Goal: Task Accomplishment & Management: Manage account settings

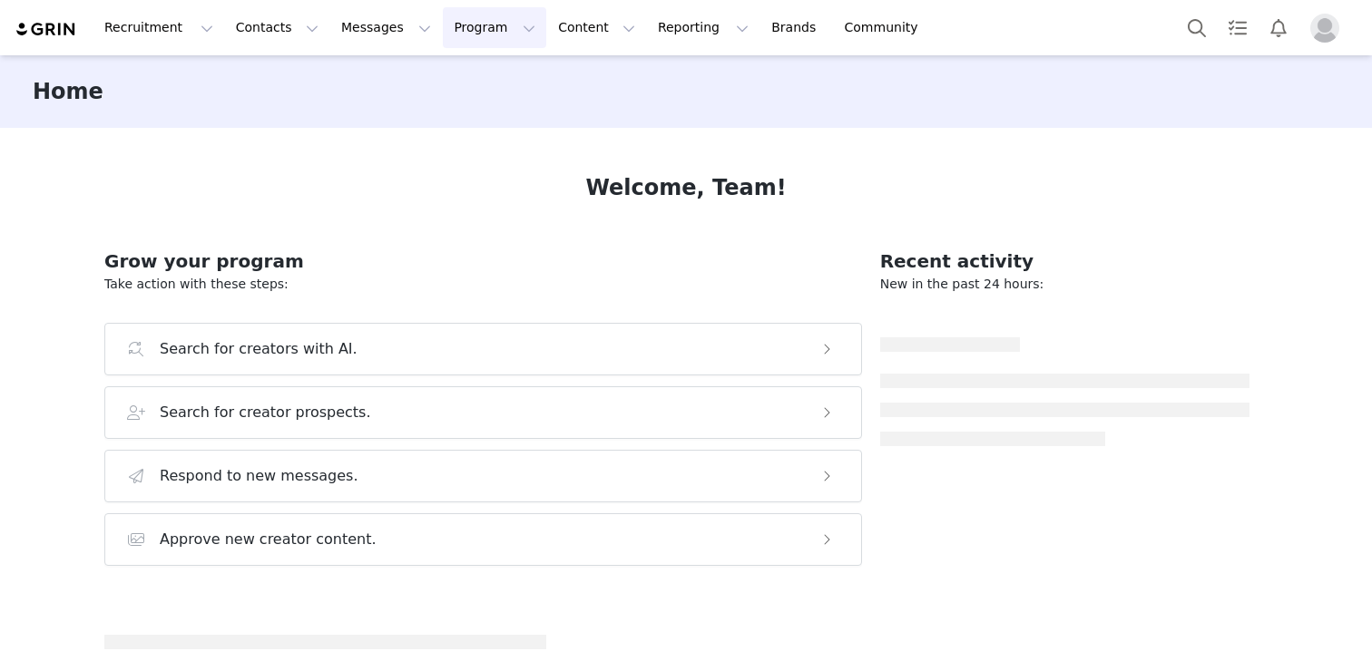
click at [464, 31] on button "Program Program" at bounding box center [494, 27] width 103 height 41
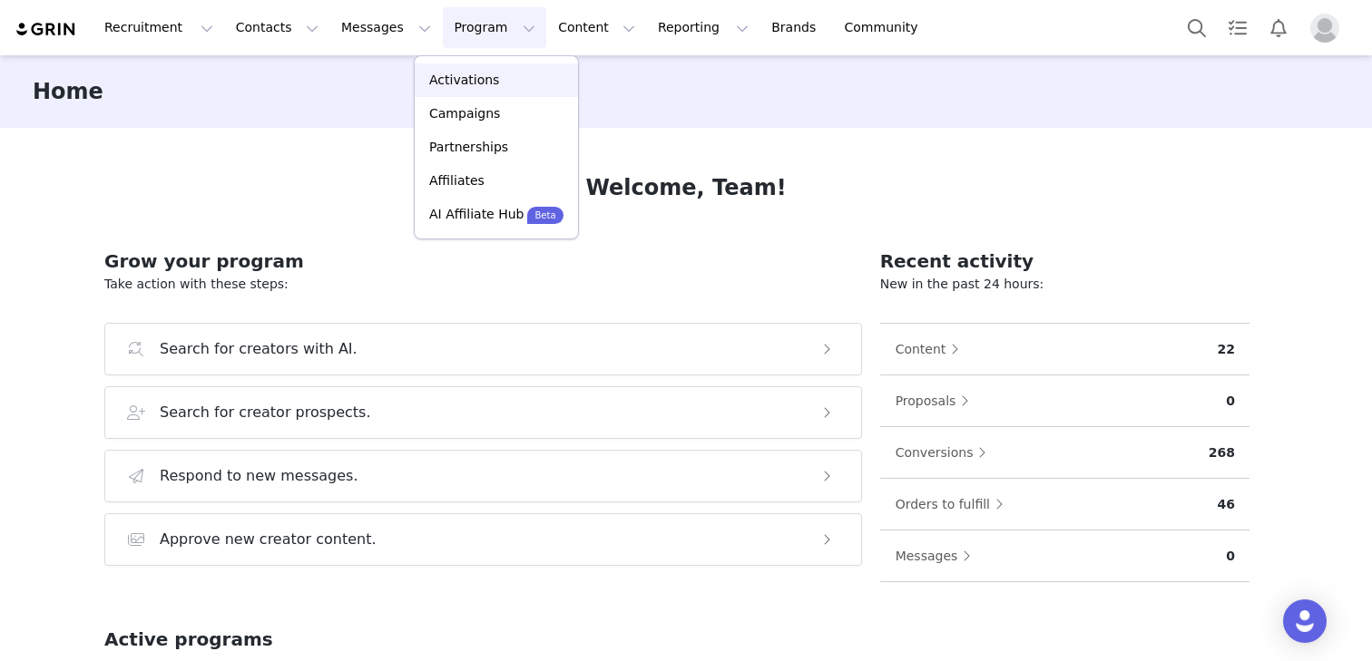
click at [464, 80] on p "Activations" at bounding box center [464, 80] width 70 height 19
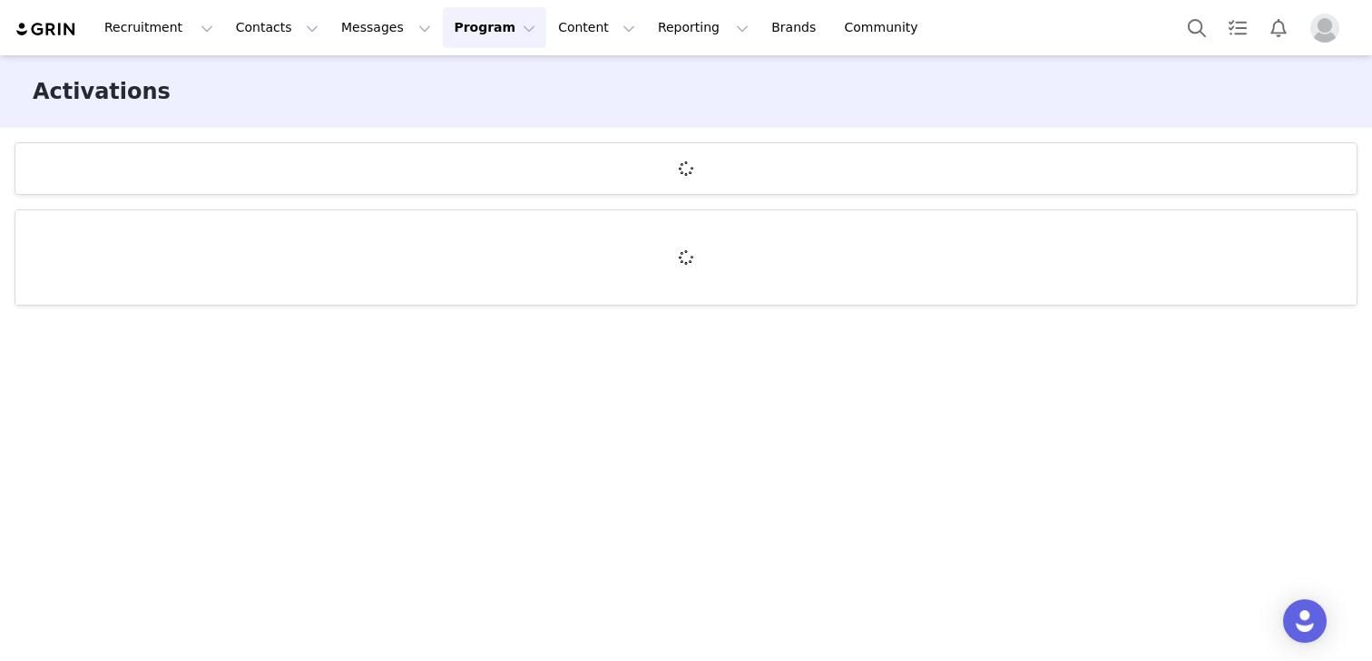
click at [1339, 26] on button "Profile" at bounding box center [1328, 28] width 58 height 29
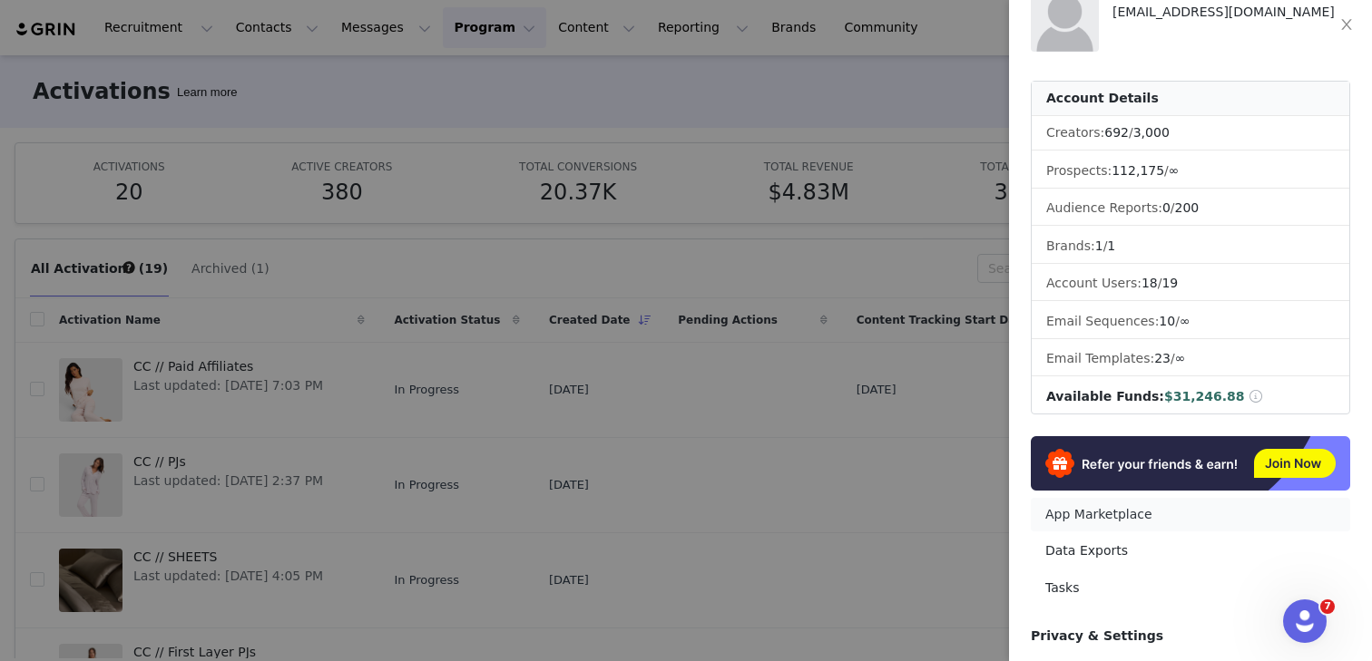
scroll to position [53, 0]
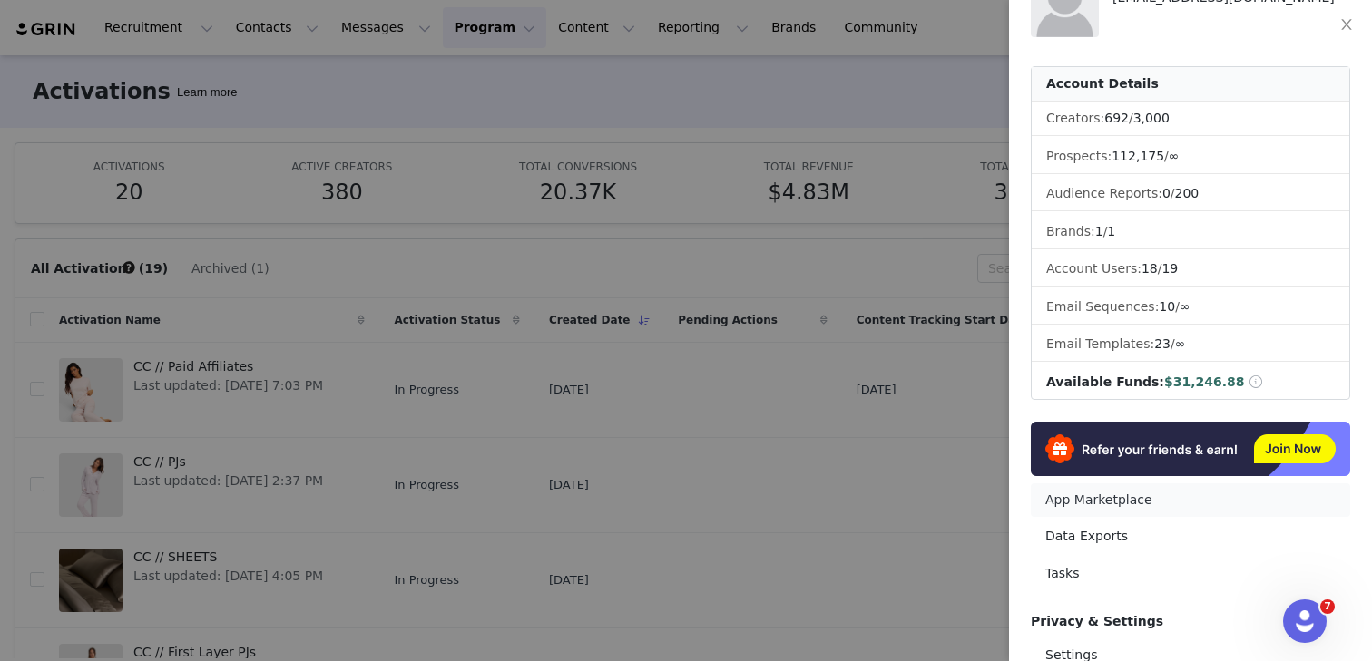
click at [1119, 500] on link "App Marketplace" at bounding box center [1190, 501] width 319 height 34
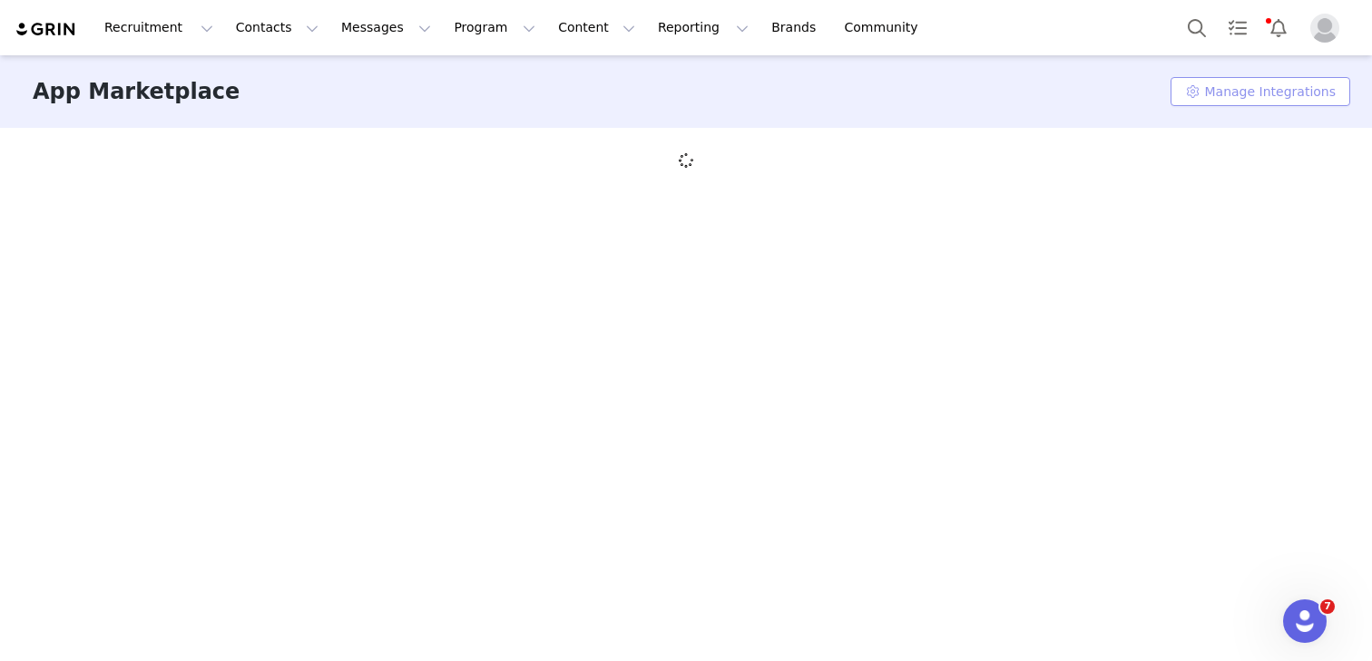
click at [1252, 95] on button "Manage Integrations" at bounding box center [1260, 91] width 180 height 29
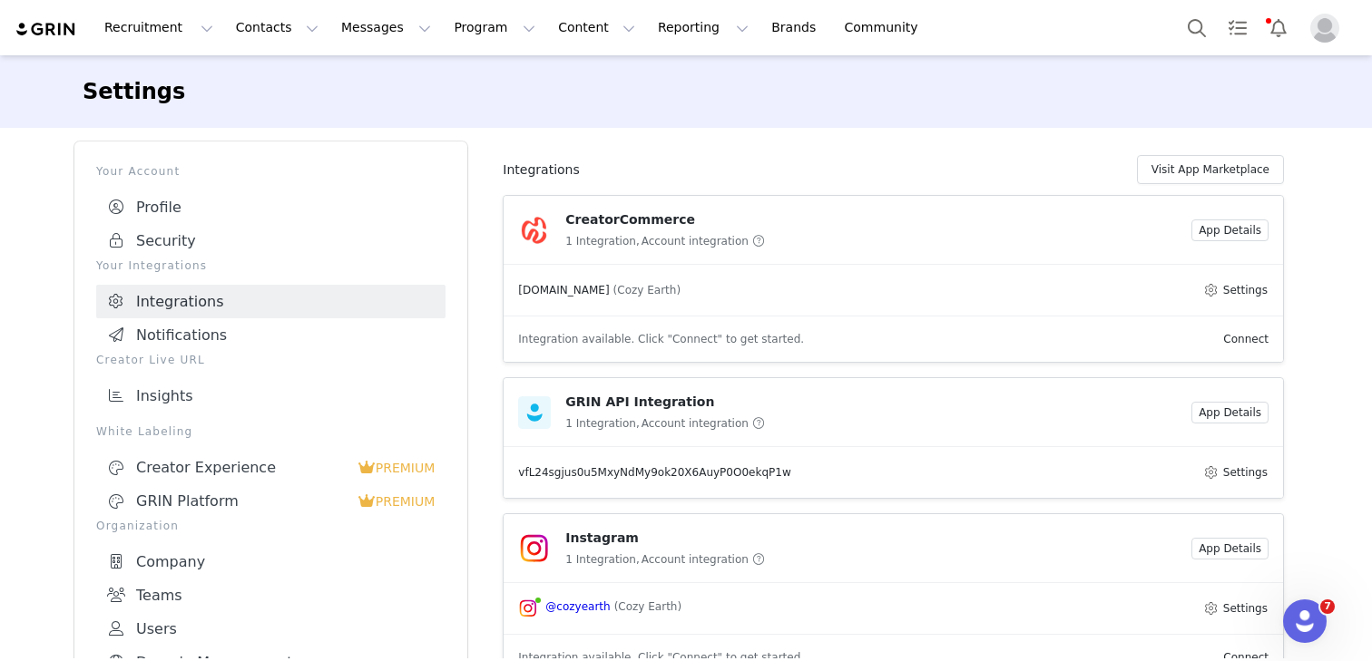
scroll to position [69, 0]
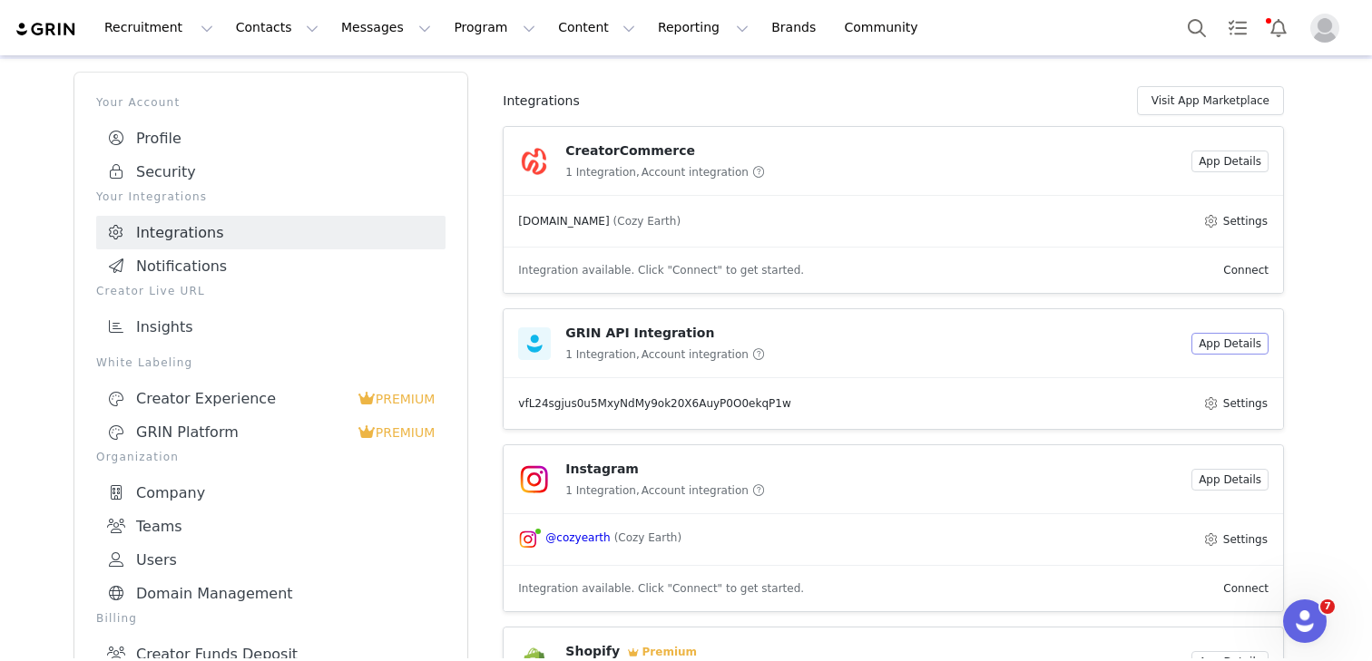
click at [1235, 337] on button "App Details" at bounding box center [1229, 344] width 77 height 22
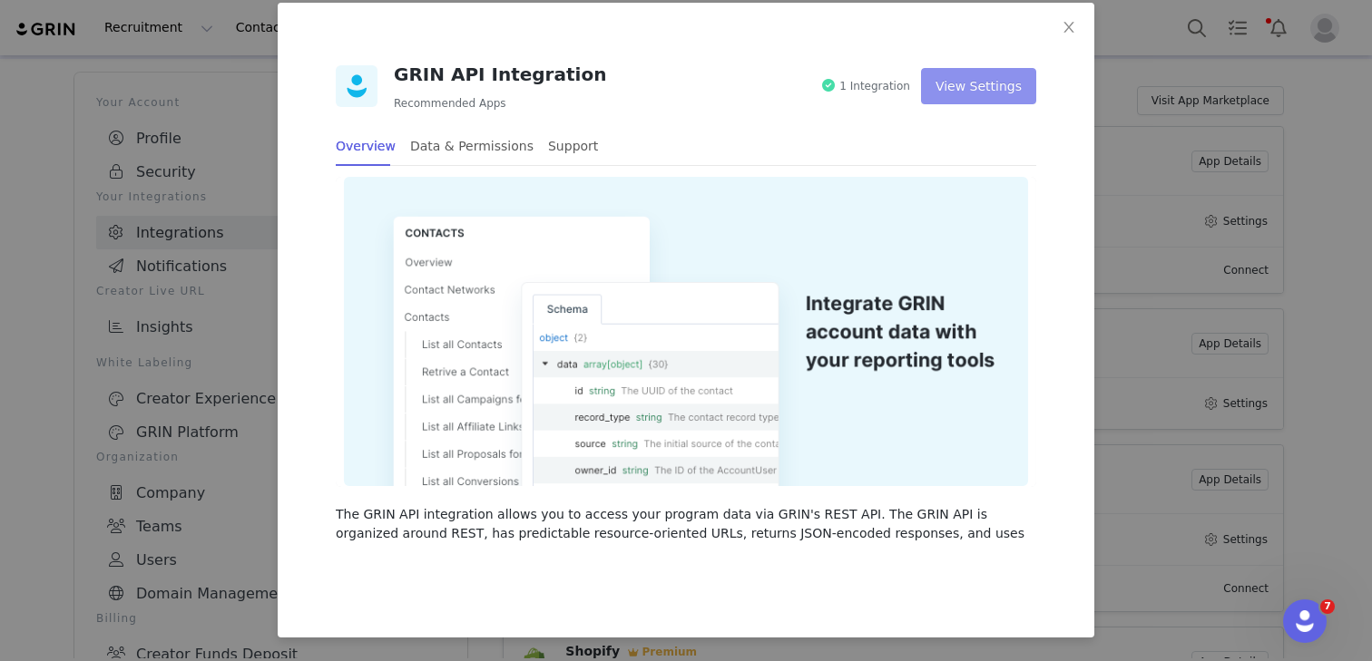
click at [977, 77] on button "View Settings" at bounding box center [978, 86] width 115 height 36
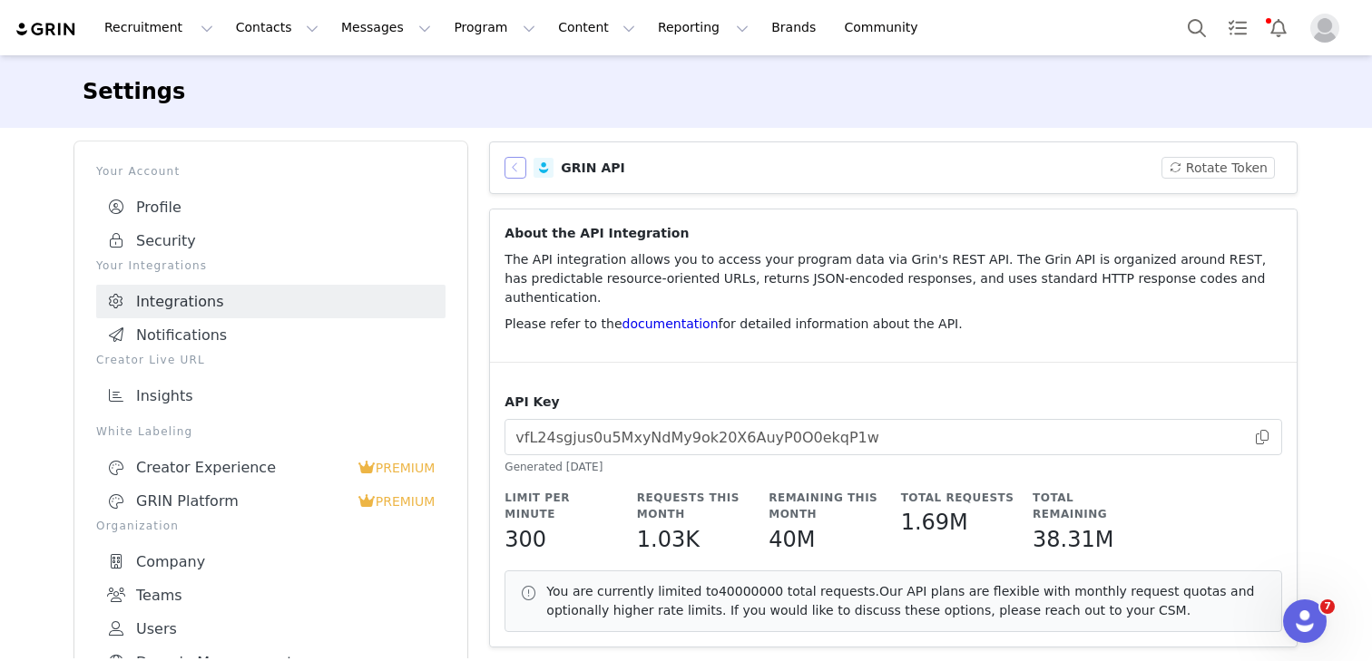
click at [516, 164] on button "button" at bounding box center [515, 168] width 22 height 22
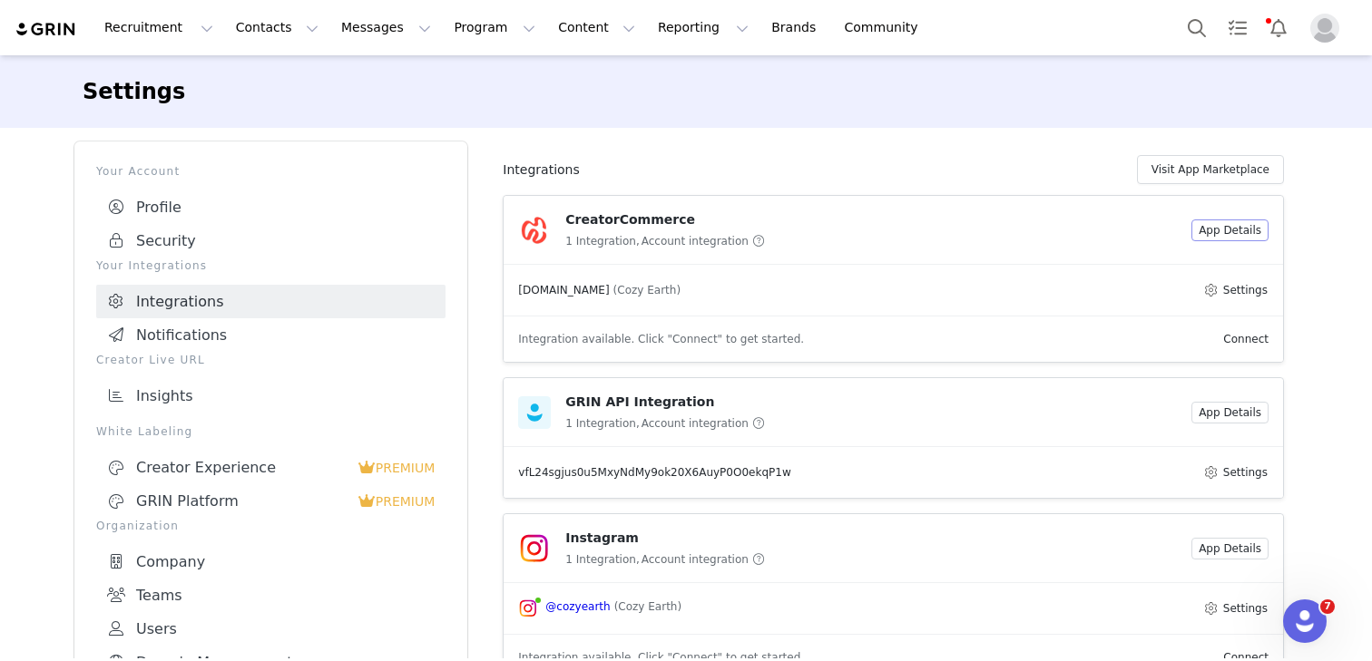
click at [1238, 230] on button "App Details" at bounding box center [1229, 231] width 77 height 22
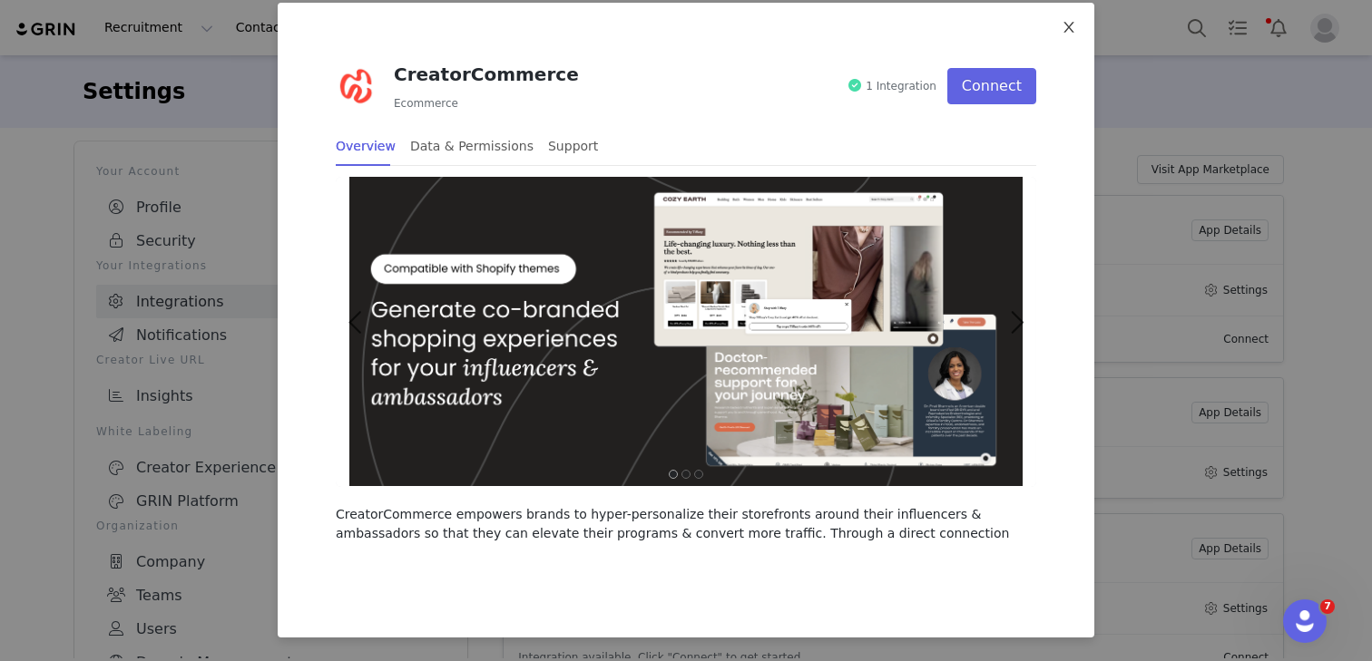
click at [1069, 23] on icon "icon: close" at bounding box center [1068, 27] width 15 height 15
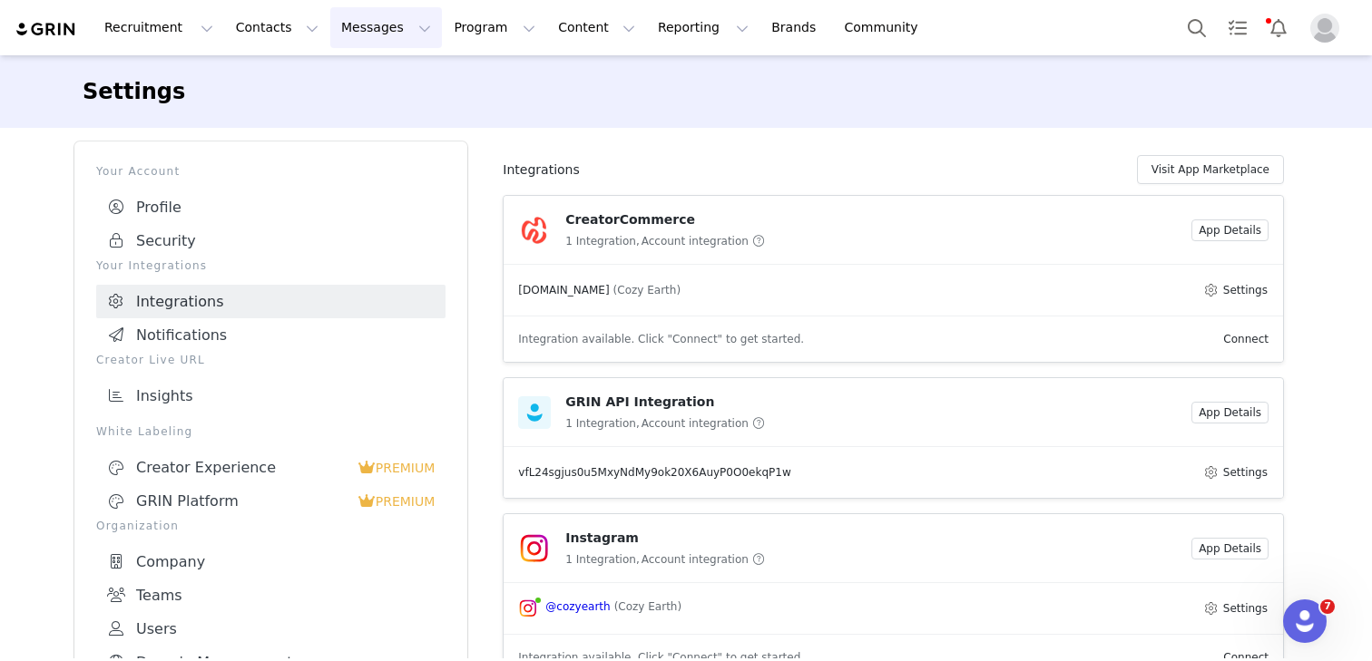
click at [383, 17] on button "Messages Messages" at bounding box center [386, 27] width 112 height 41
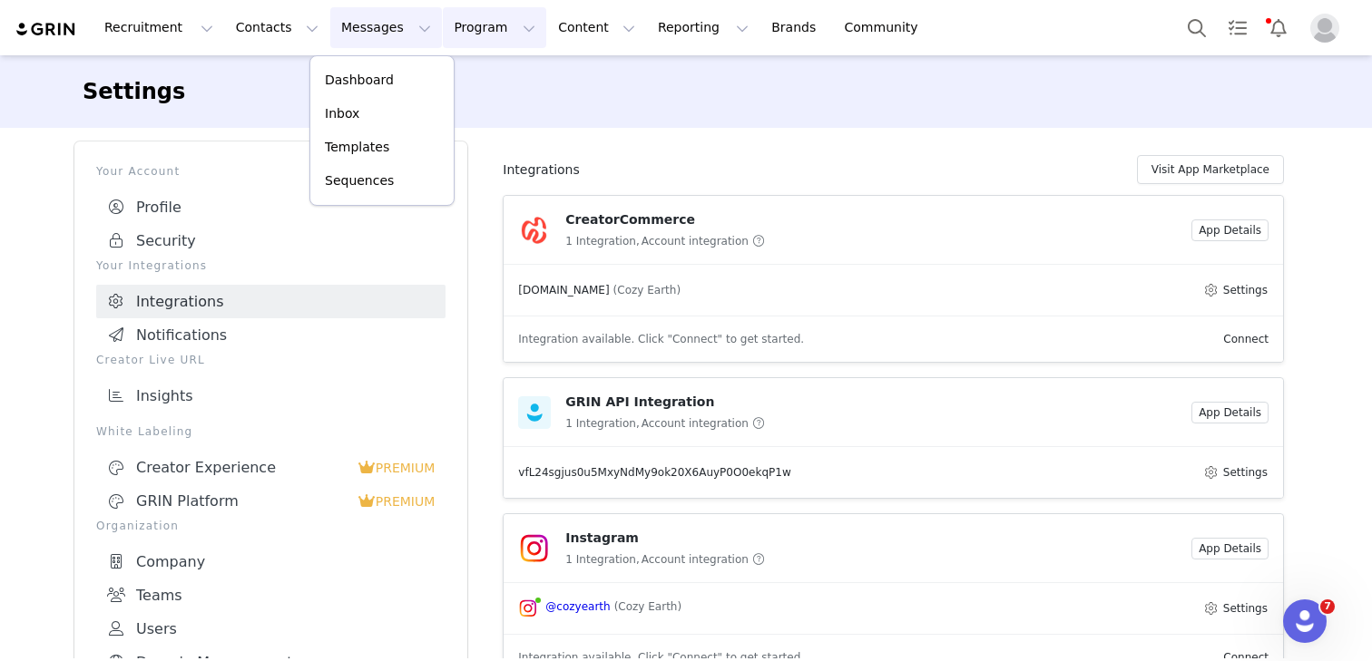
click at [455, 24] on button "Program Program" at bounding box center [494, 27] width 103 height 41
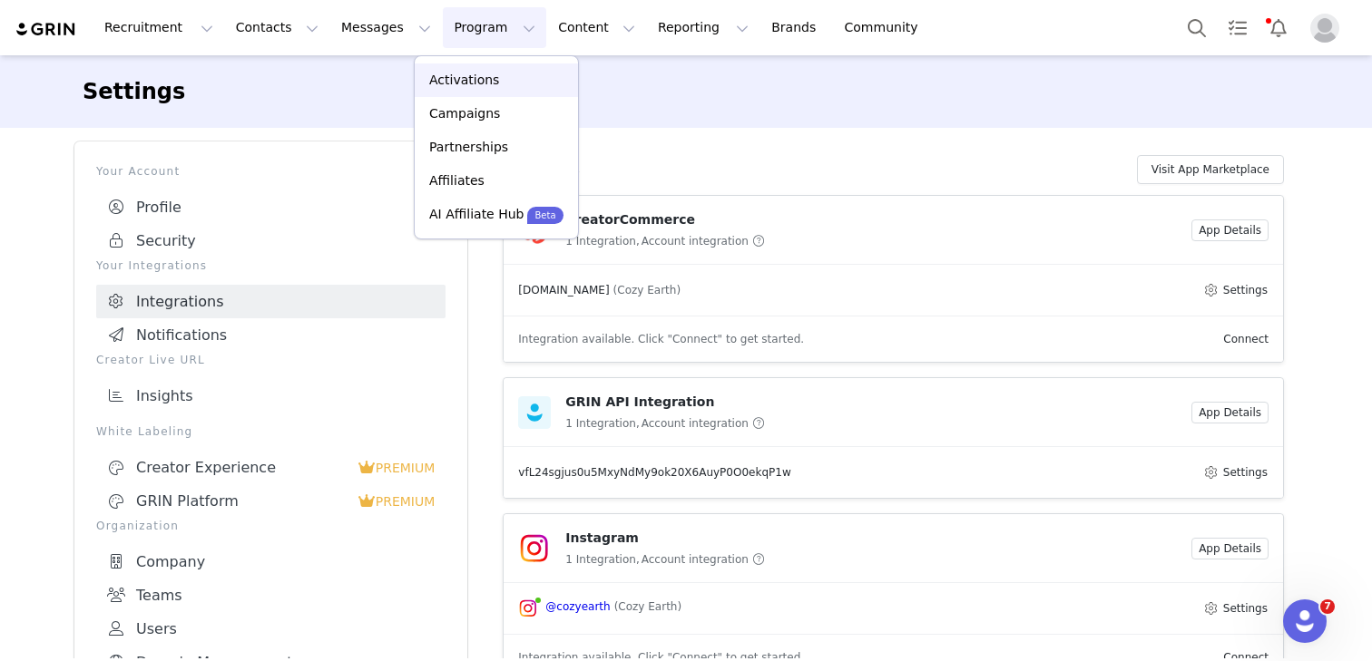
click at [487, 85] on p "Activations" at bounding box center [464, 80] width 70 height 19
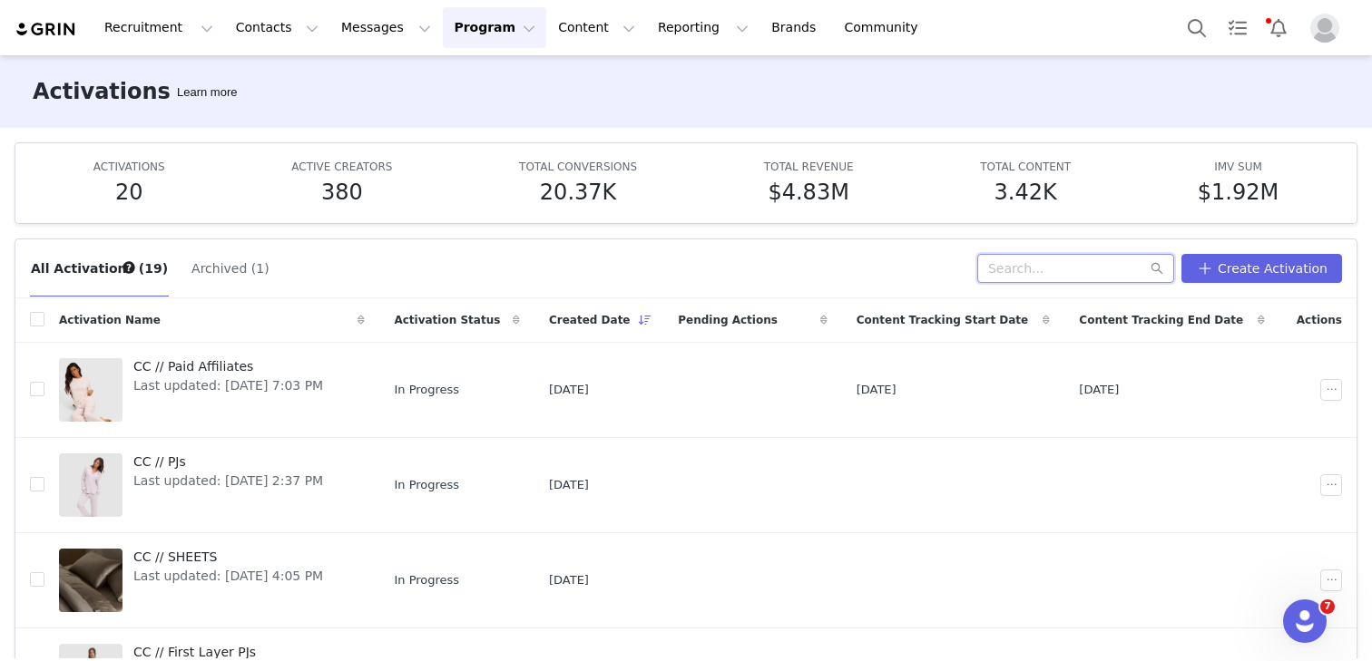
click at [1037, 268] on input "text" at bounding box center [1075, 268] width 197 height 29
paste input "CC // Q3 Paid (July - Sept) 2025"
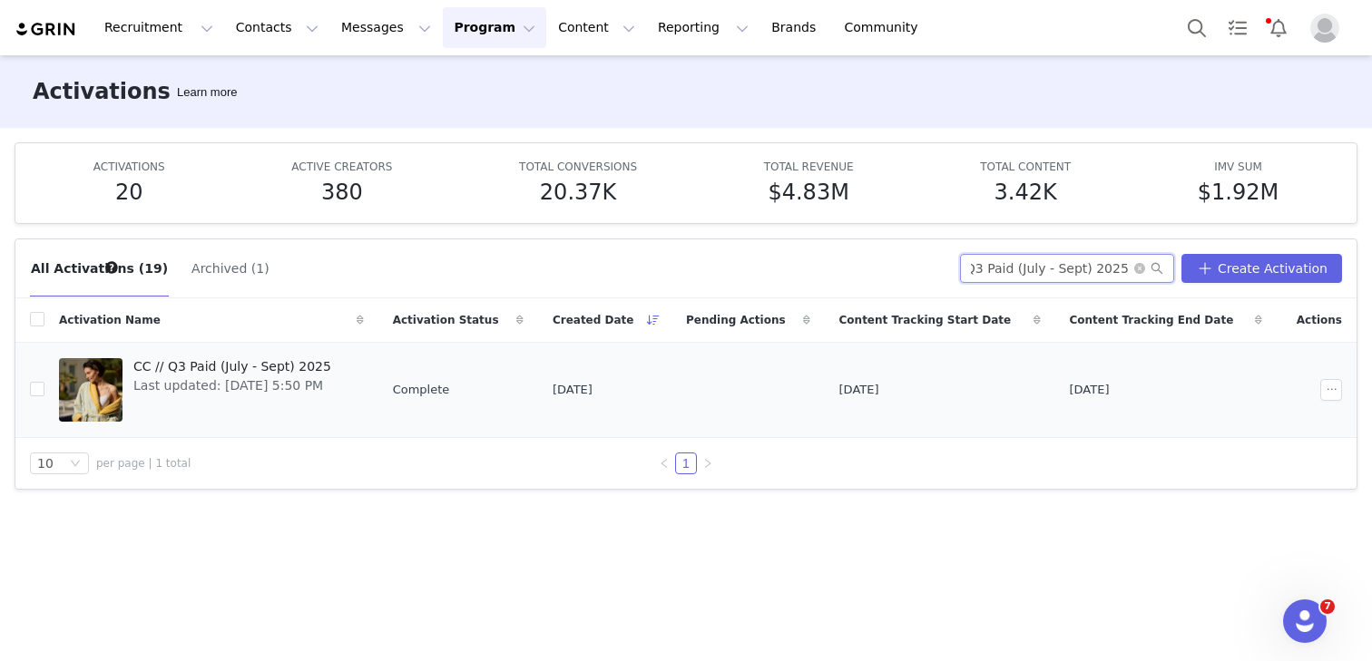
type input "CC // Q3 Paid (July - Sept) 2025"
click at [268, 365] on span "CC // Q3 Paid (July - Sept) 2025" at bounding box center [232, 366] width 198 height 19
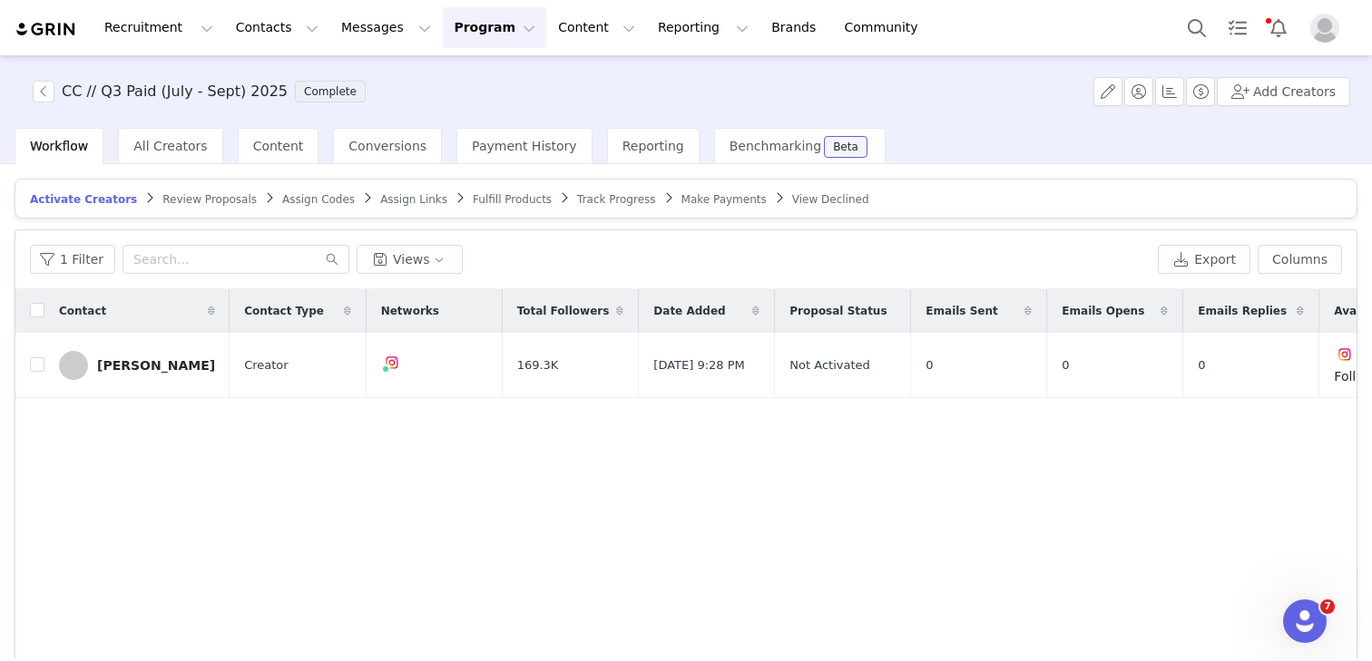
click at [305, 196] on span "Assign Codes" at bounding box center [318, 199] width 73 height 13
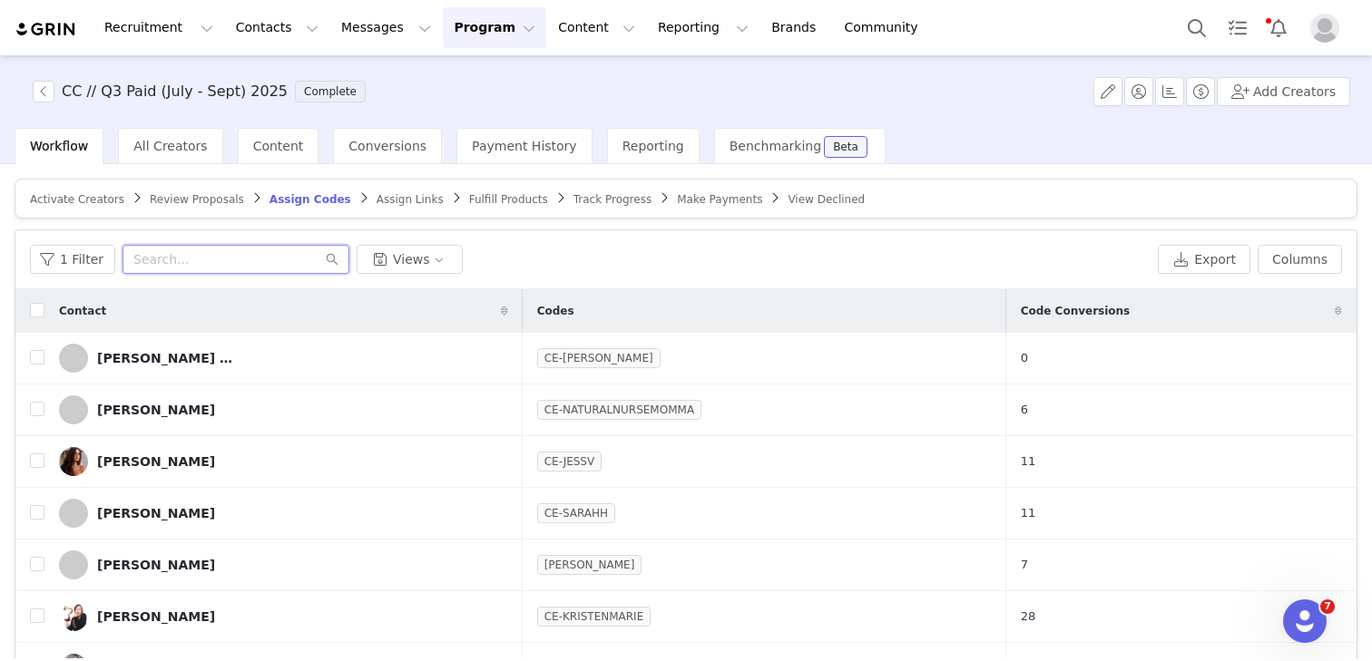
click at [246, 261] on input "text" at bounding box center [235, 259] width 227 height 29
paste input "CE-KATELYNB"
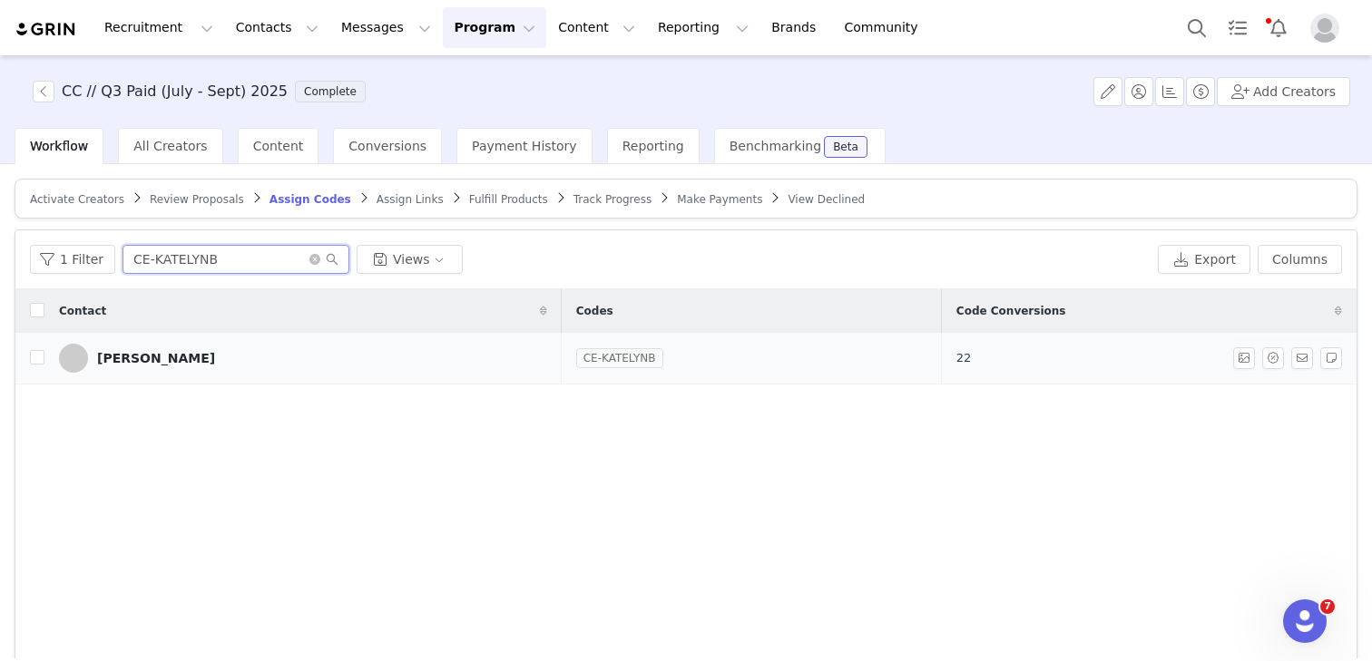
type input "CE-KATELYNB"
click at [590, 353] on link "CE-KATELYNB" at bounding box center [619, 358] width 87 height 18
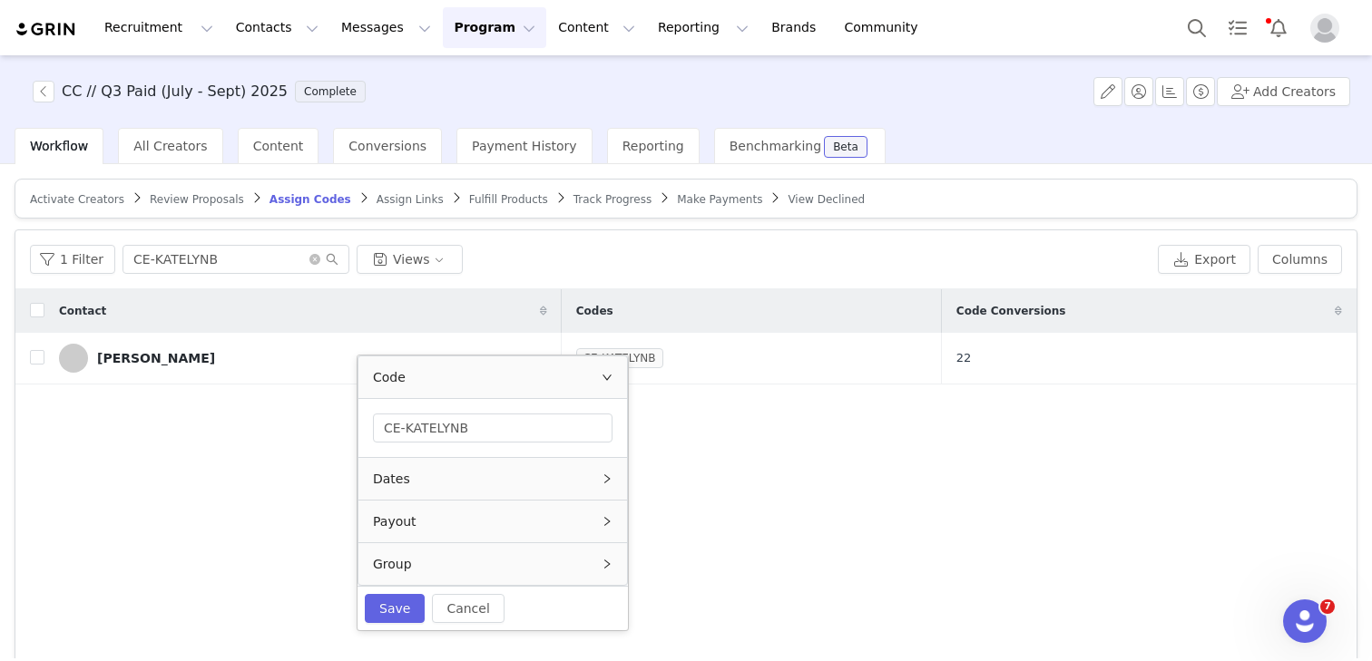
click at [420, 560] on div "Group" at bounding box center [492, 564] width 269 height 42
click at [904, 350] on div "CE-KATELYNB" at bounding box center [751, 358] width 350 height 20
click at [760, 26] on link "Brands Brands" at bounding box center [796, 27] width 72 height 41
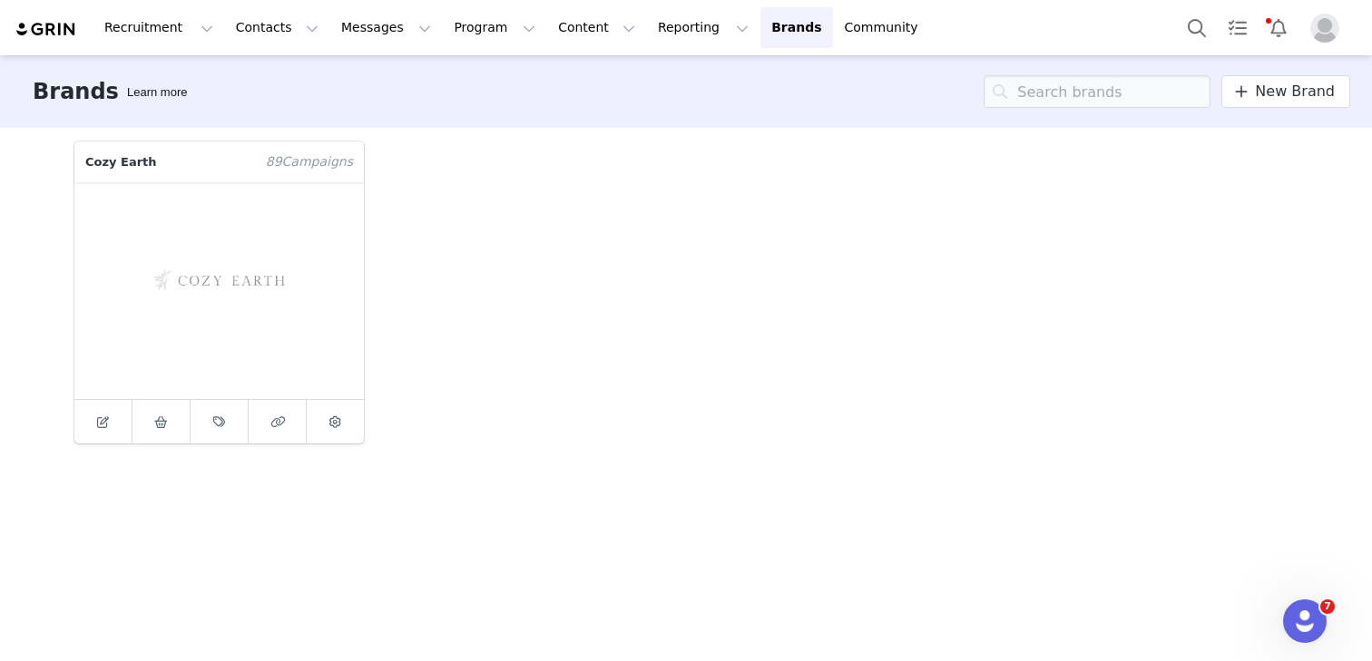
click at [133, 143] on p "Cozy Earth" at bounding box center [164, 162] width 181 height 41
click at [133, 171] on p "Cozy Earth" at bounding box center [164, 162] width 181 height 41
click at [129, 159] on p "Cozy Earth" at bounding box center [164, 162] width 181 height 41
click at [318, 154] on span "89 Campaign s" at bounding box center [309, 162] width 109 height 41
click at [220, 425] on icon at bounding box center [219, 422] width 12 height 12
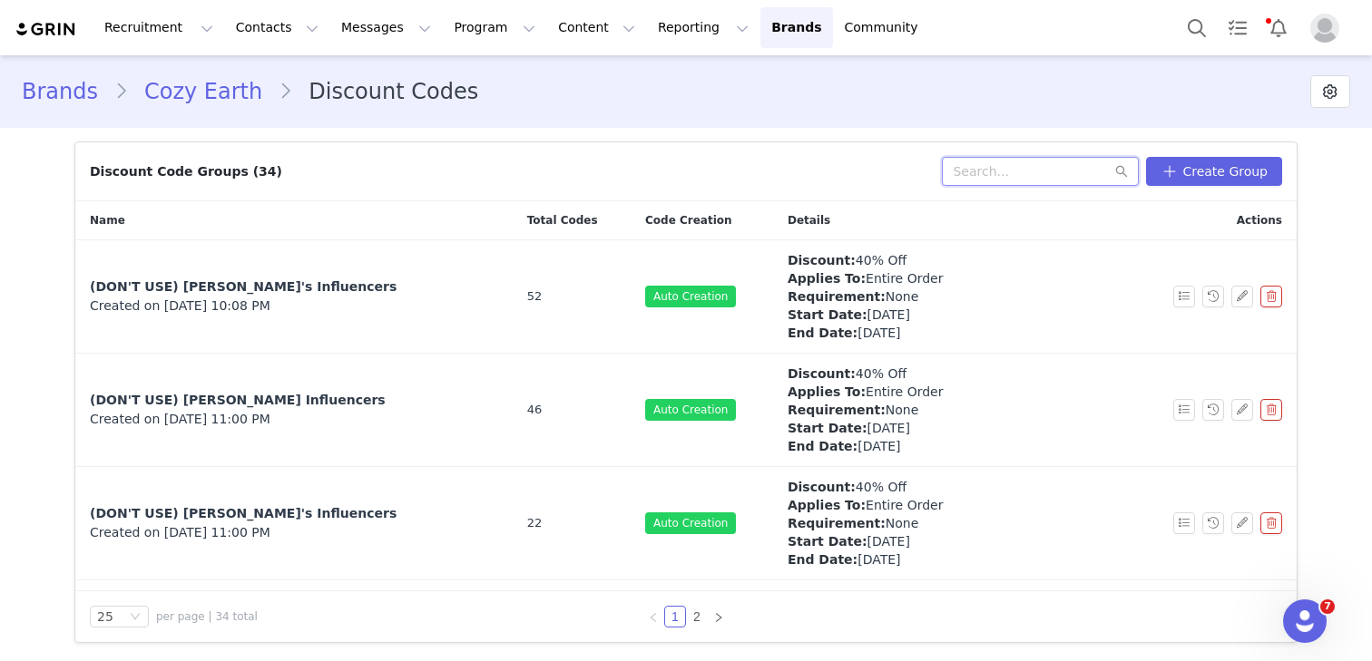
click at [990, 175] on input "text" at bounding box center [1040, 171] width 197 height 29
paste input "[URL][DOMAIN_NAME]"
type input "[URL][DOMAIN_NAME]"
type input "CC // Paid"
click at [338, 90] on li "Discount Codes" at bounding box center [387, 91] width 216 height 33
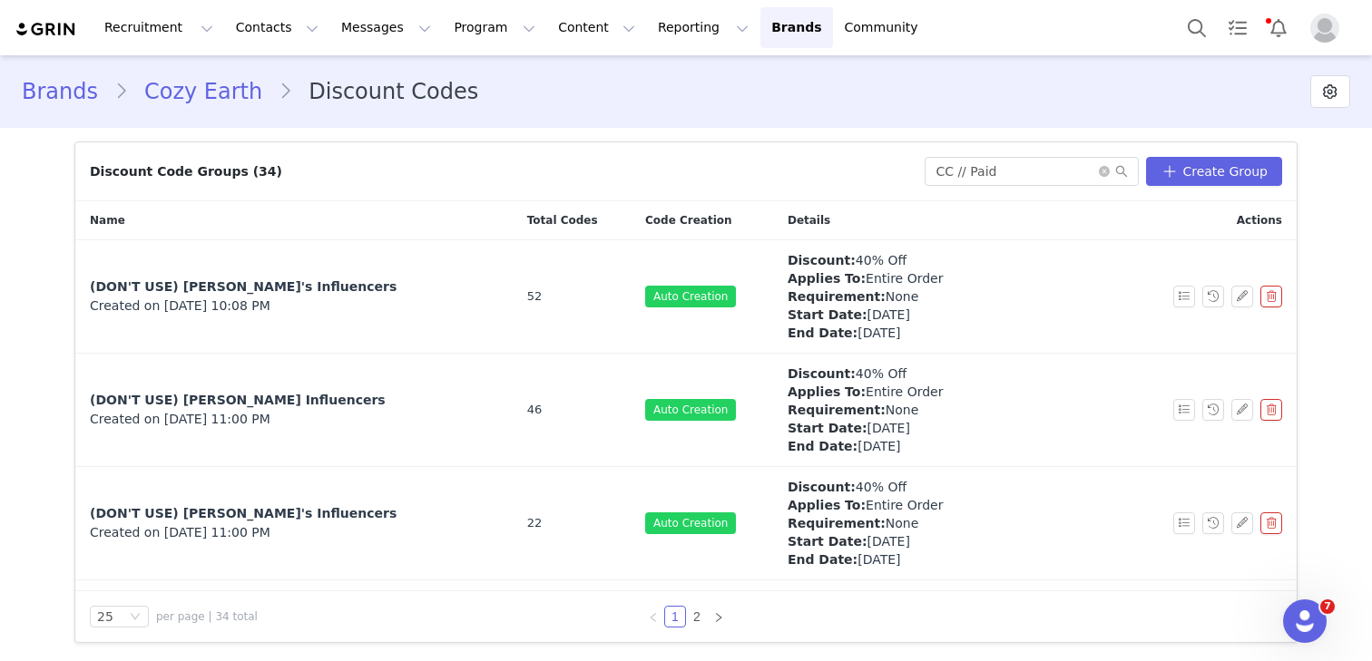
click at [197, 95] on link "Cozy Earth" at bounding box center [203, 91] width 151 height 33
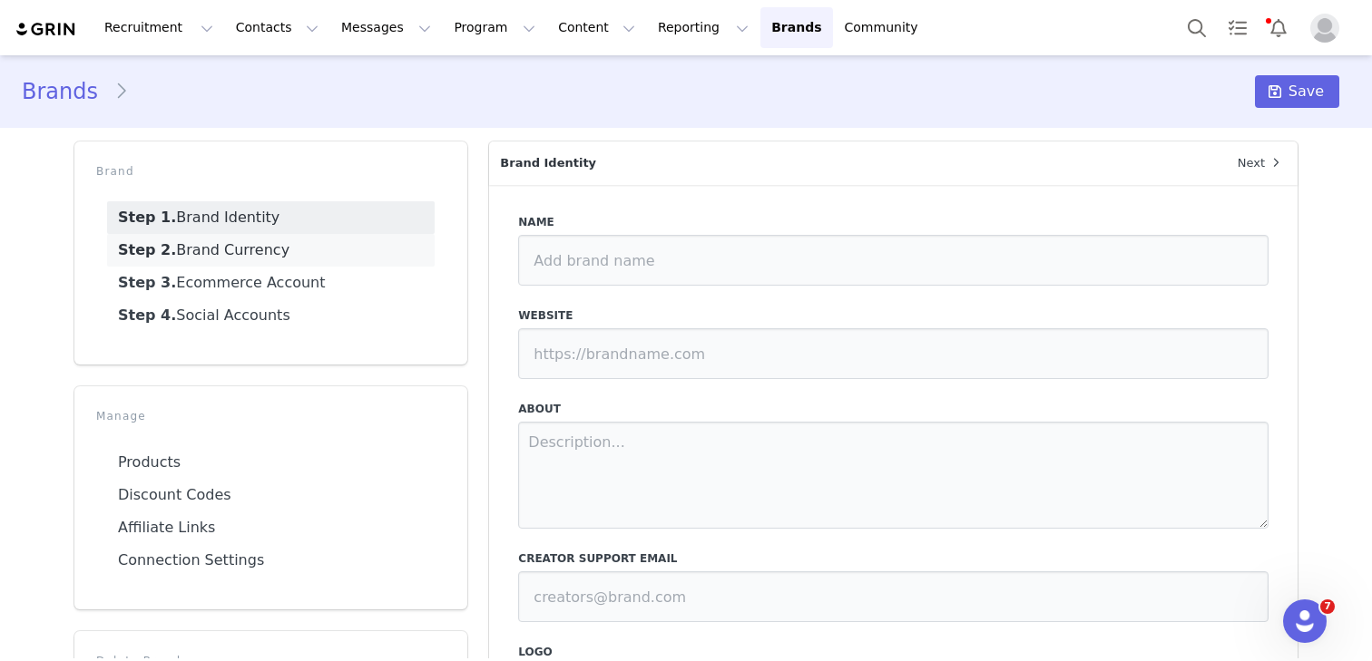
type input "Cozy Earth"
type input "https://cozyearth.com/"
type textarea "Cozy Earth is a Premium Bedding & Loungewear company that specializes in luxury…"
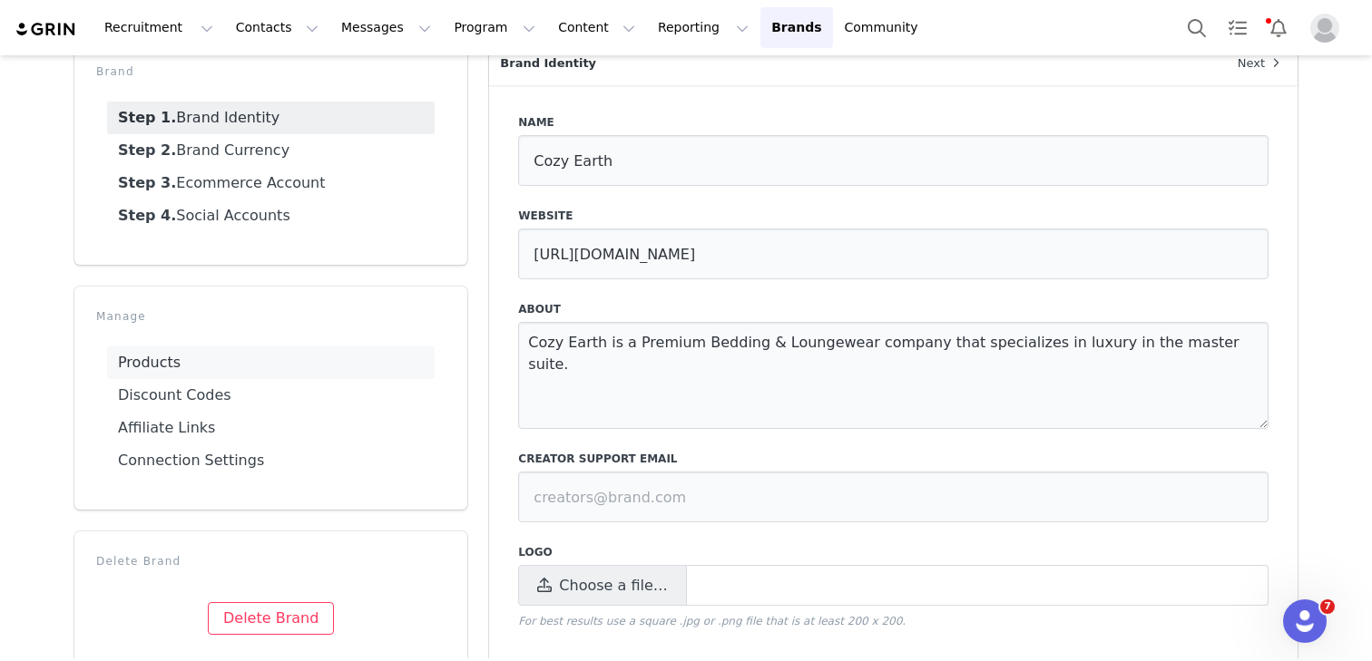
scroll to position [104, 0]
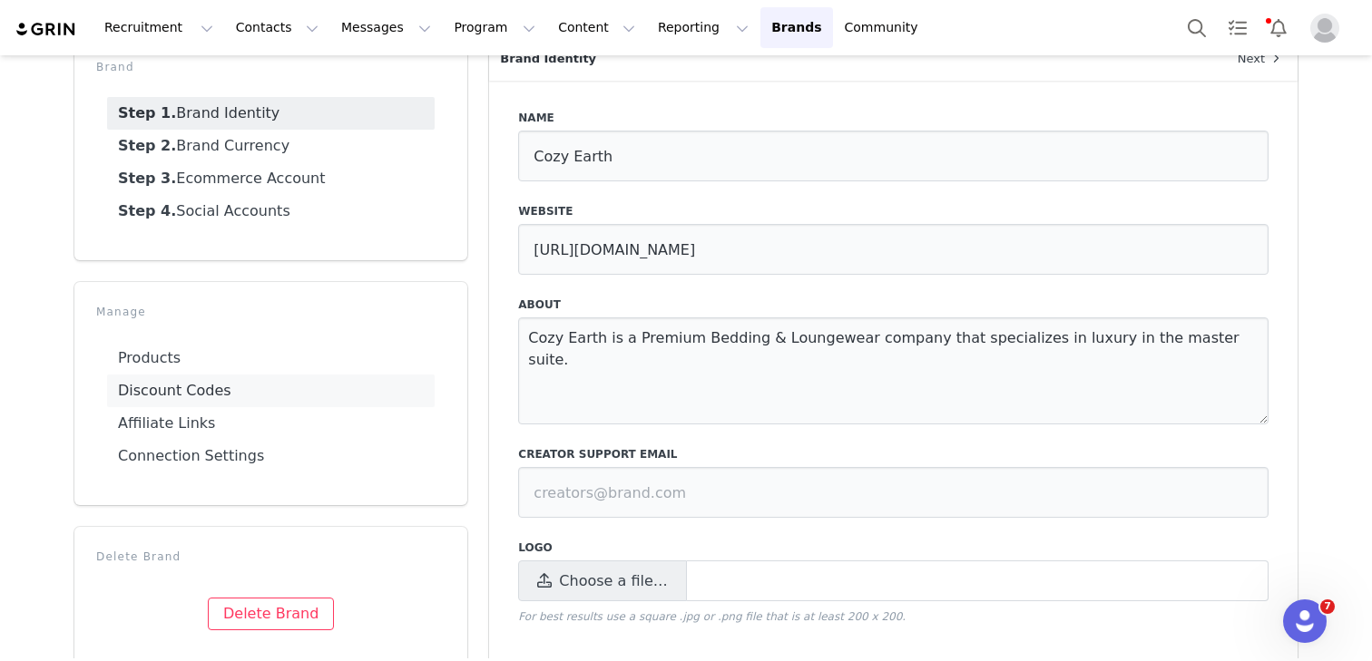
click at [267, 390] on link "Discount Codes" at bounding box center [271, 391] width 328 height 33
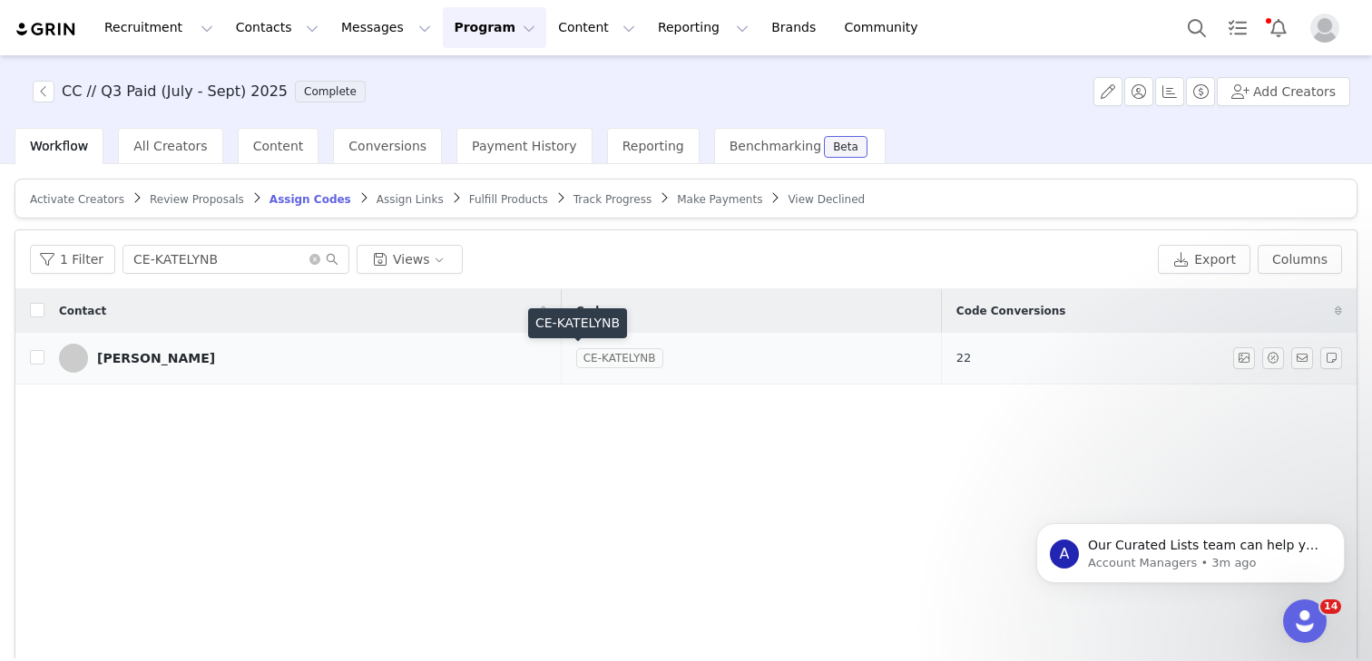
click at [576, 361] on link "CE-KATELYNB" at bounding box center [619, 358] width 87 height 18
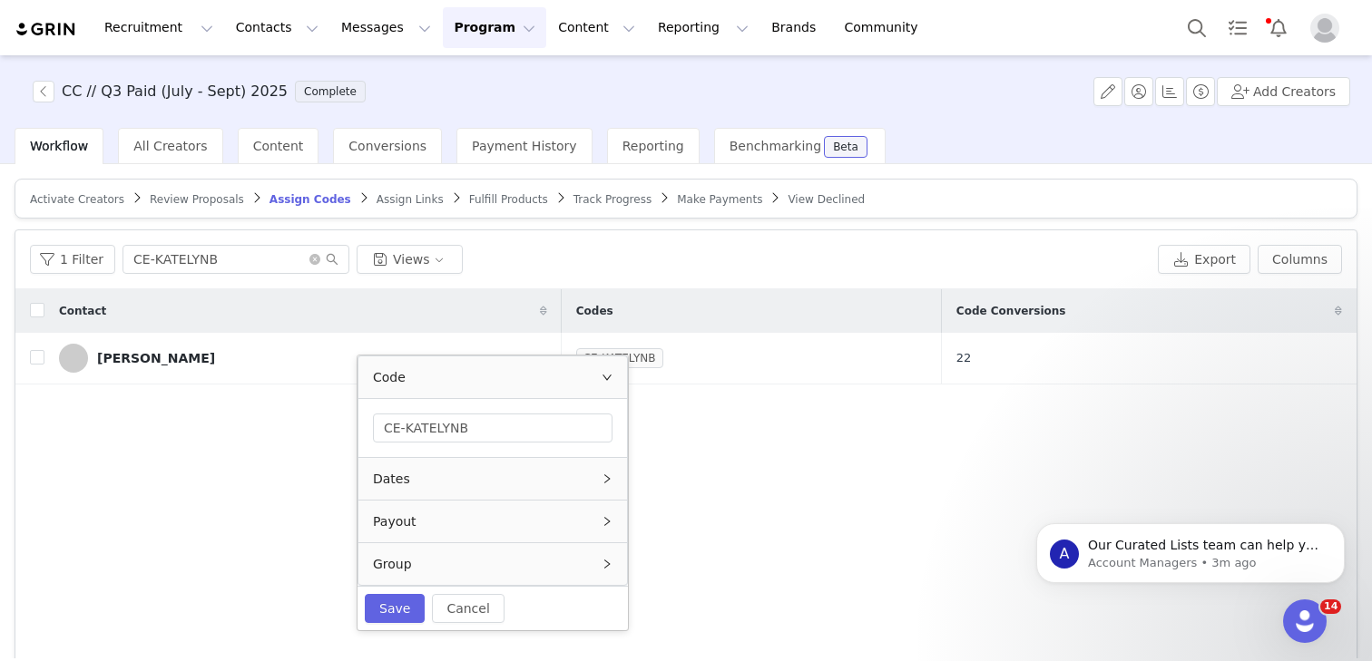
click at [523, 560] on div "Group" at bounding box center [492, 564] width 269 height 42
click at [517, 556] on div "CC // Paid Influencers" at bounding box center [487, 556] width 206 height 27
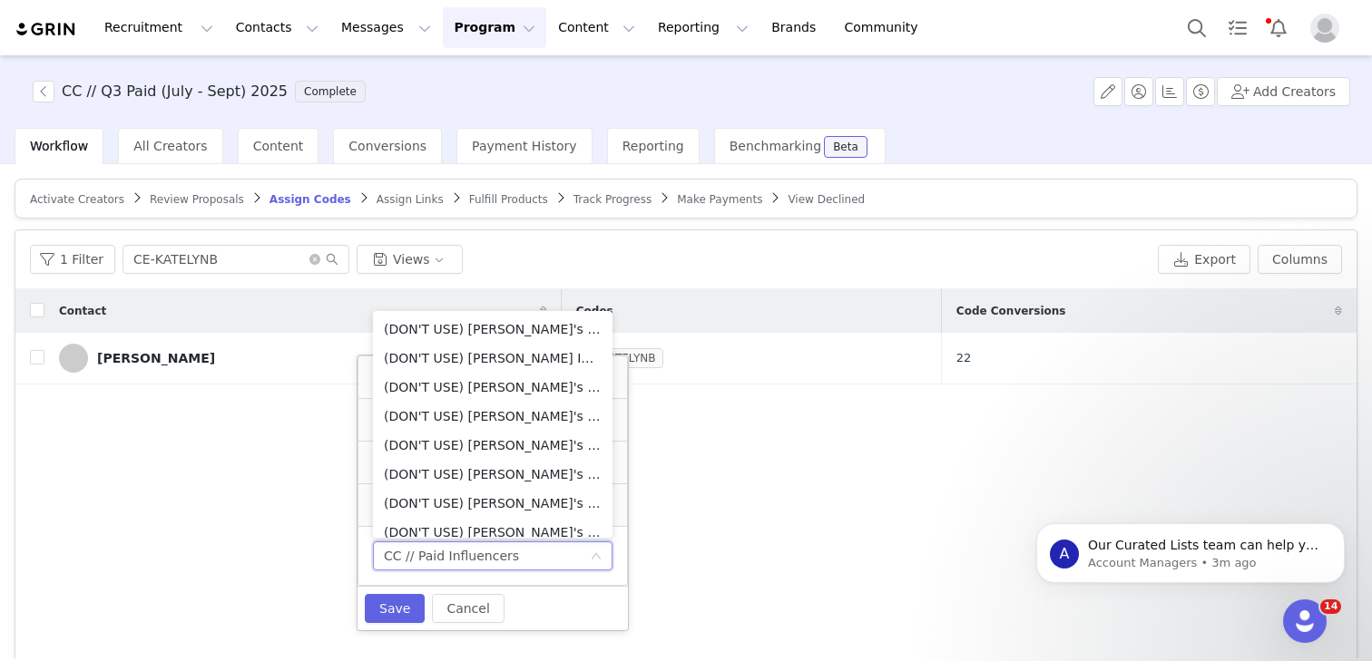
scroll to position [706, 0]
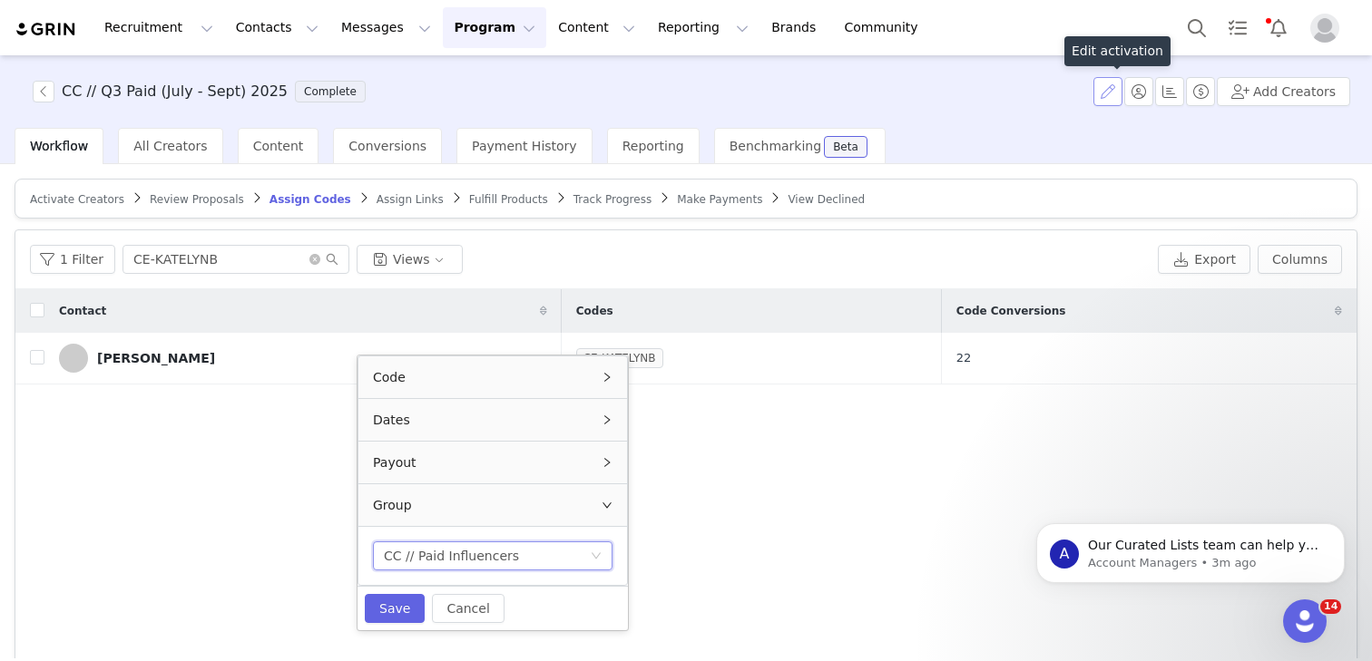
click at [1113, 90] on button "button" at bounding box center [1107, 91] width 29 height 29
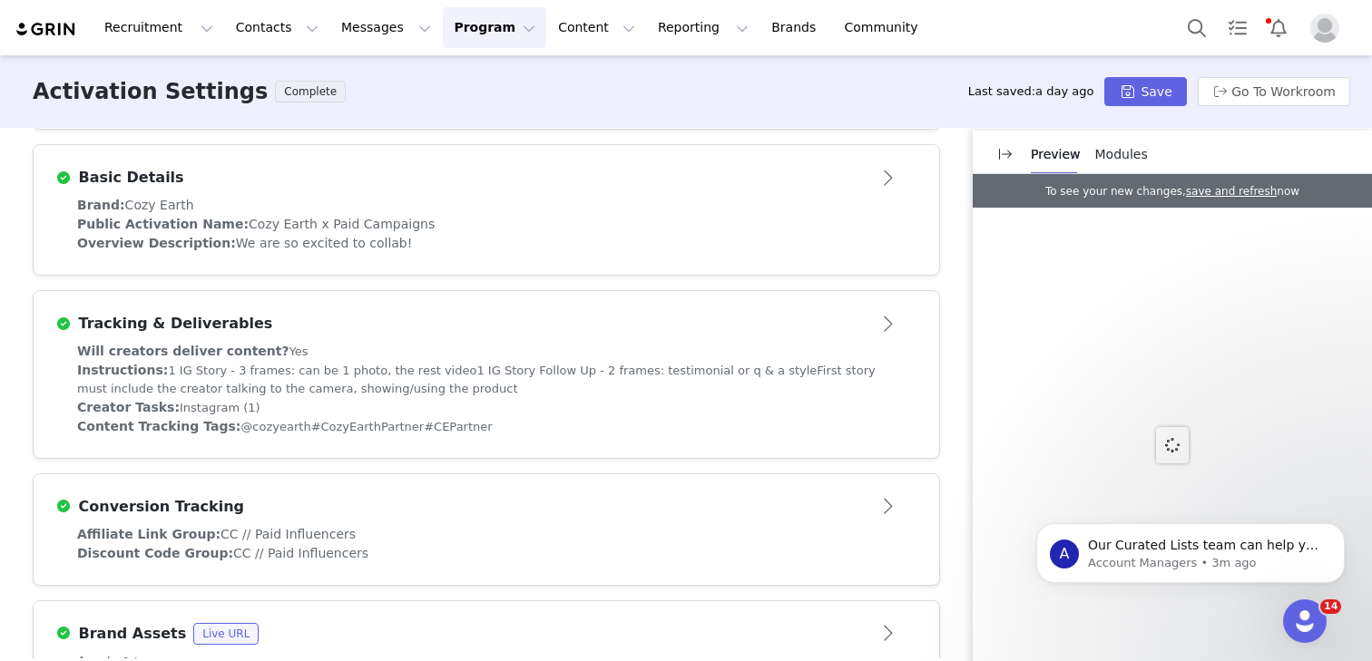
scroll to position [537, 0]
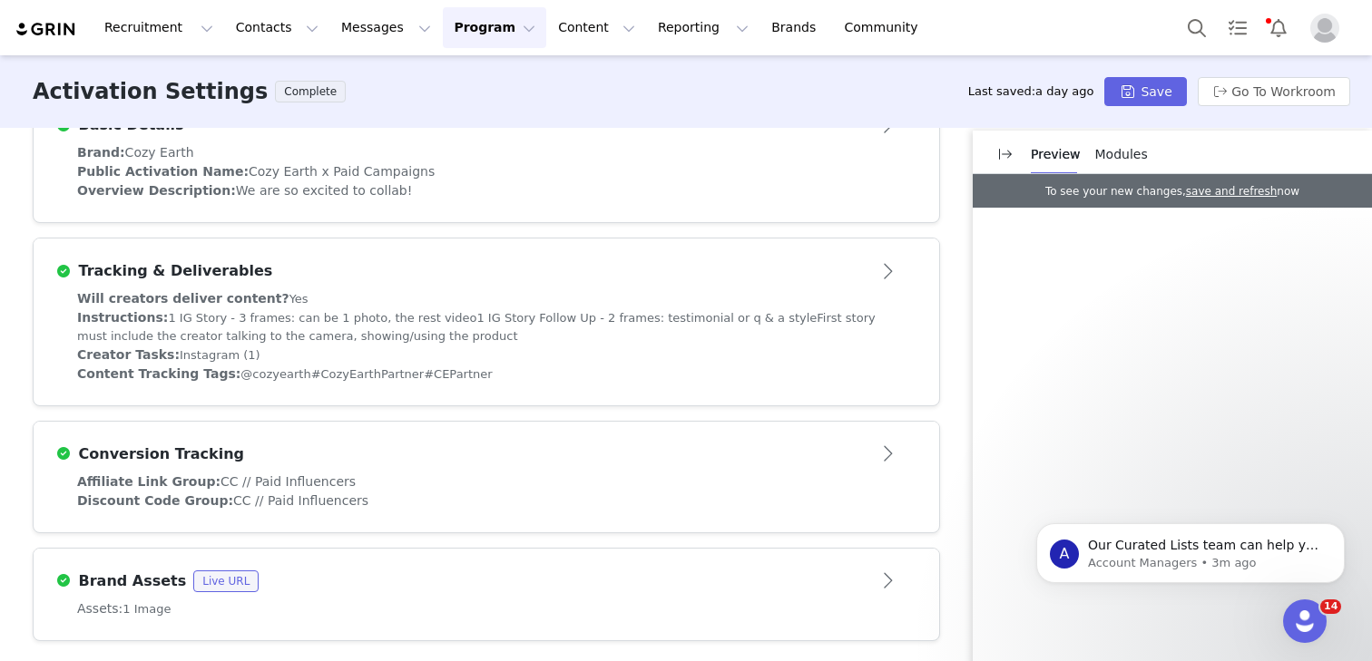
click at [611, 493] on div "Discount Code Group: CC // Paid Influencers" at bounding box center [486, 501] width 818 height 19
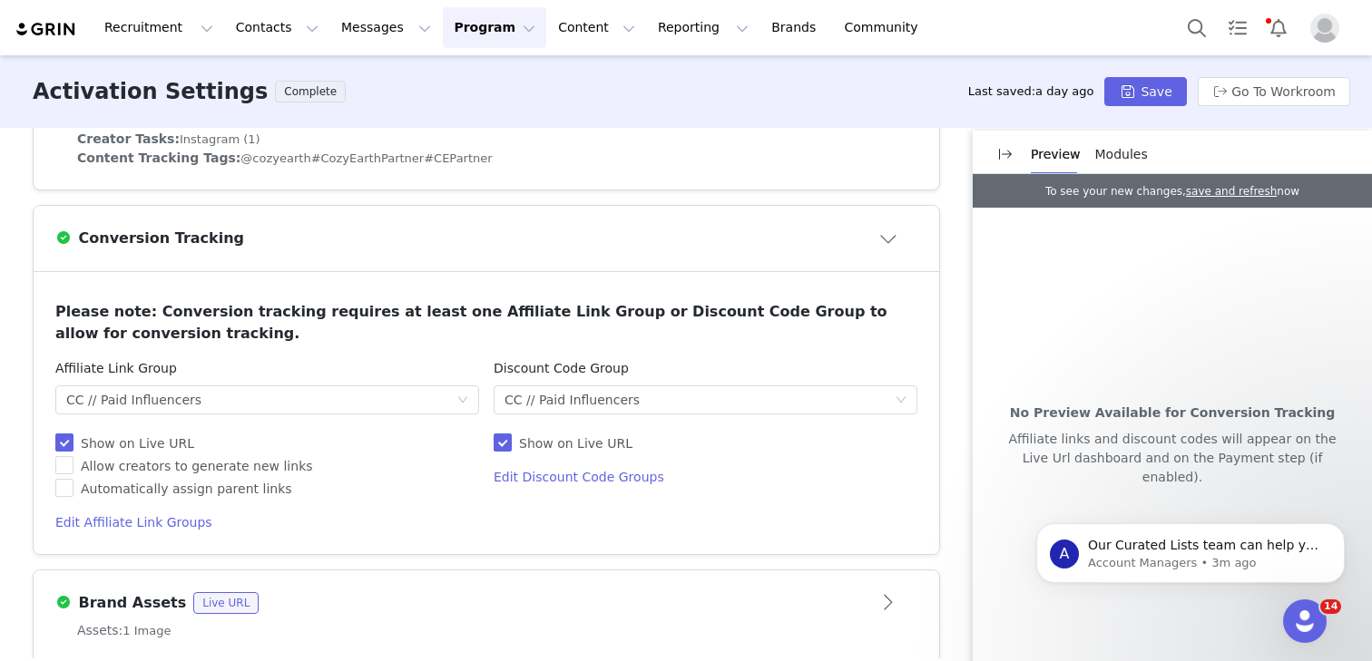
scroll to position [777, 0]
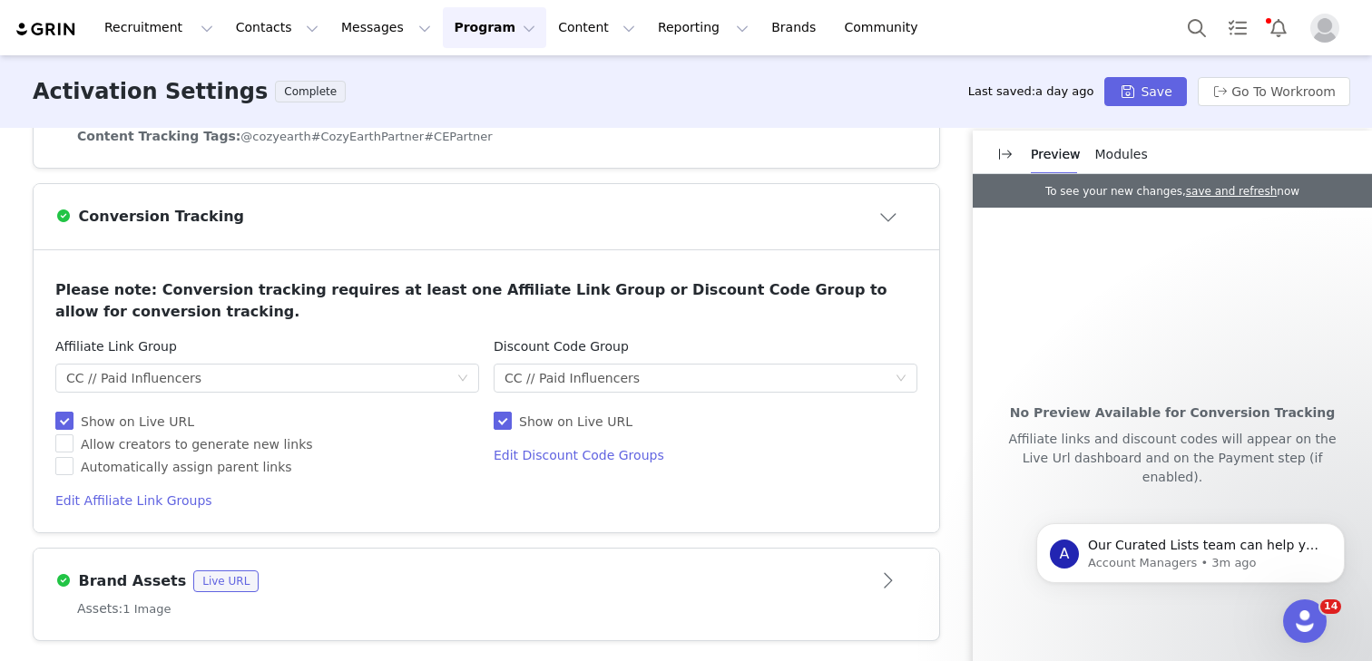
click at [597, 451] on h4 "Edit Discount Code Groups" at bounding box center [706, 455] width 424 height 19
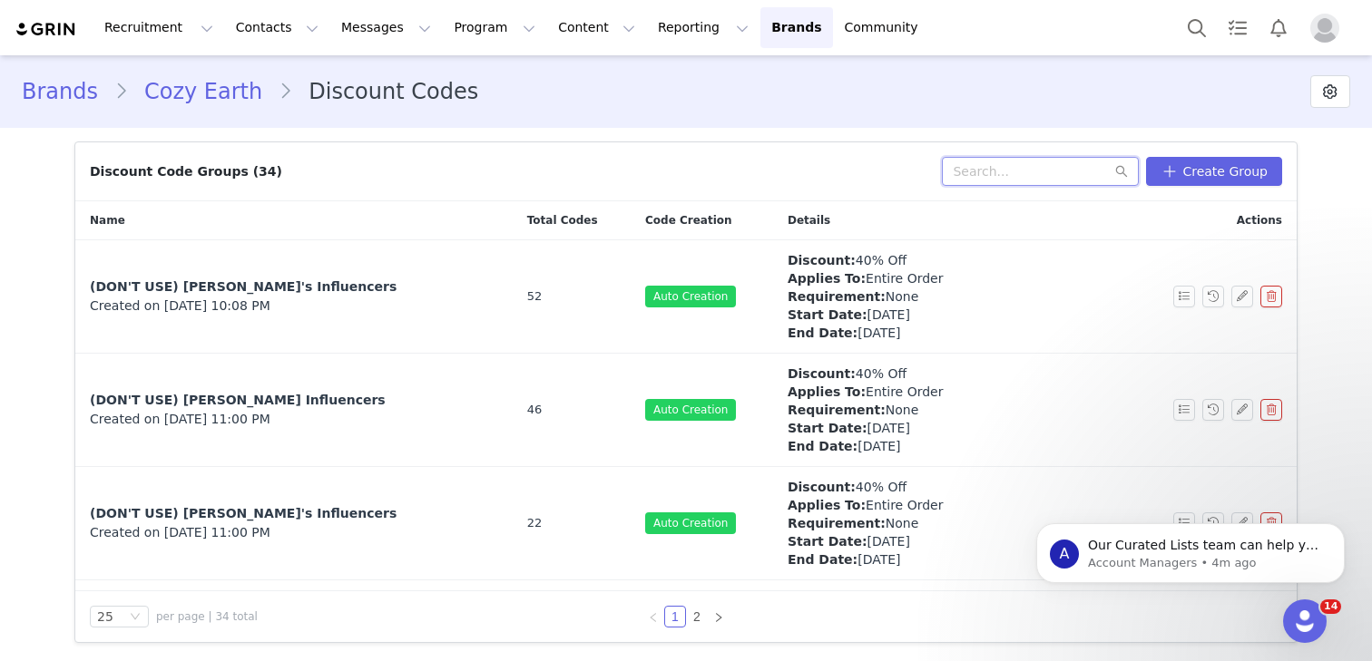
click at [1046, 173] on input "text" at bounding box center [1040, 171] width 197 height 29
click at [1334, 99] on span at bounding box center [1330, 92] width 22 height 22
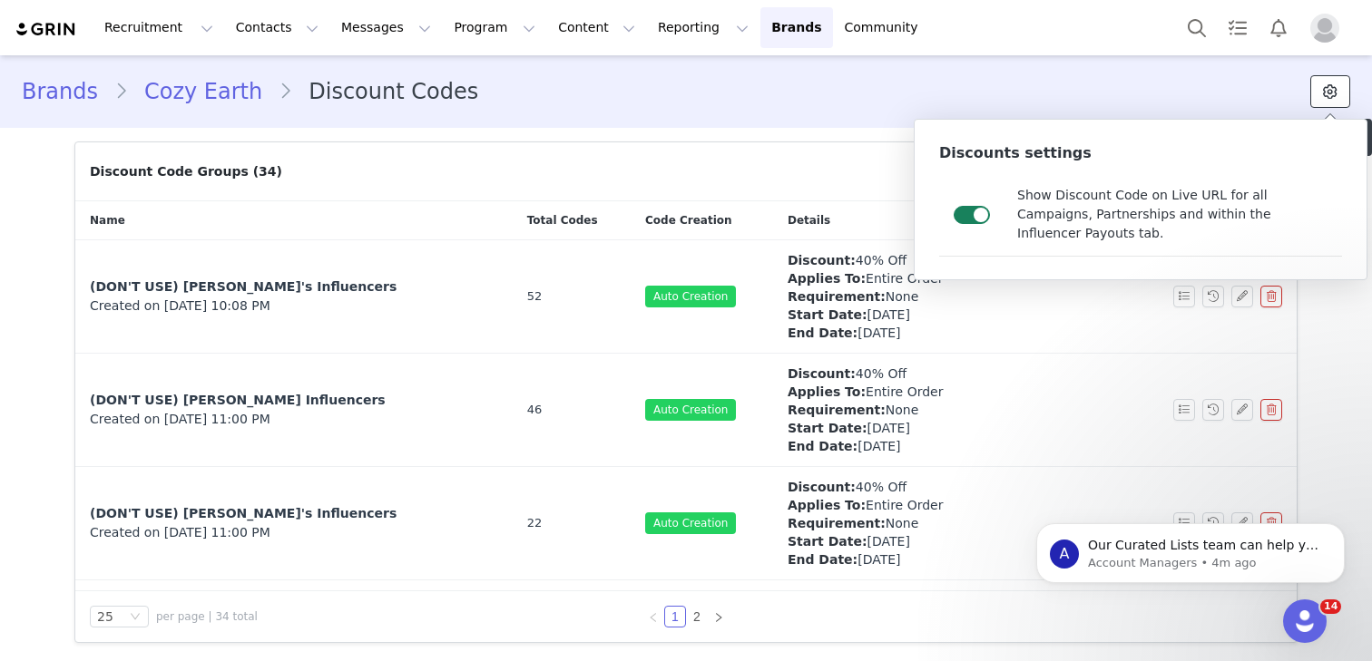
click at [1334, 98] on icon at bounding box center [1330, 91] width 15 height 15
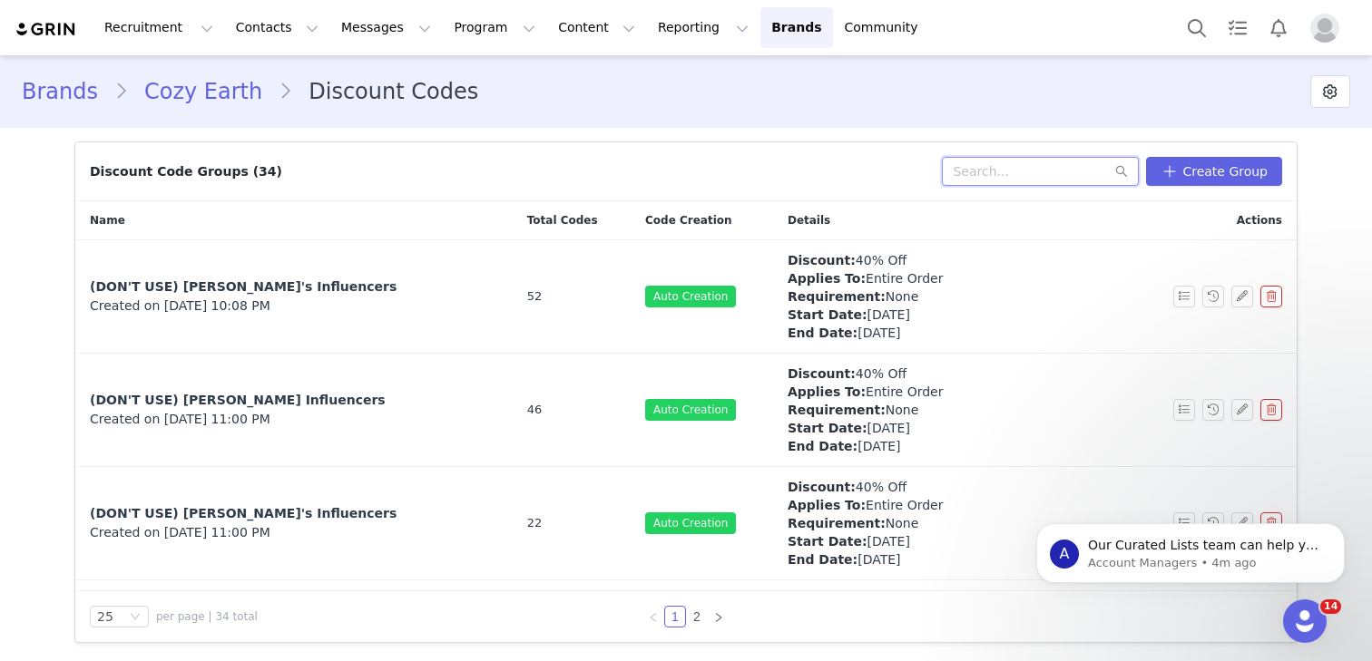
click at [1050, 162] on input "text" at bounding box center [1040, 171] width 197 height 29
paste input "[URL][DOMAIN_NAME]"
type input "[URL][DOMAIN_NAME]"
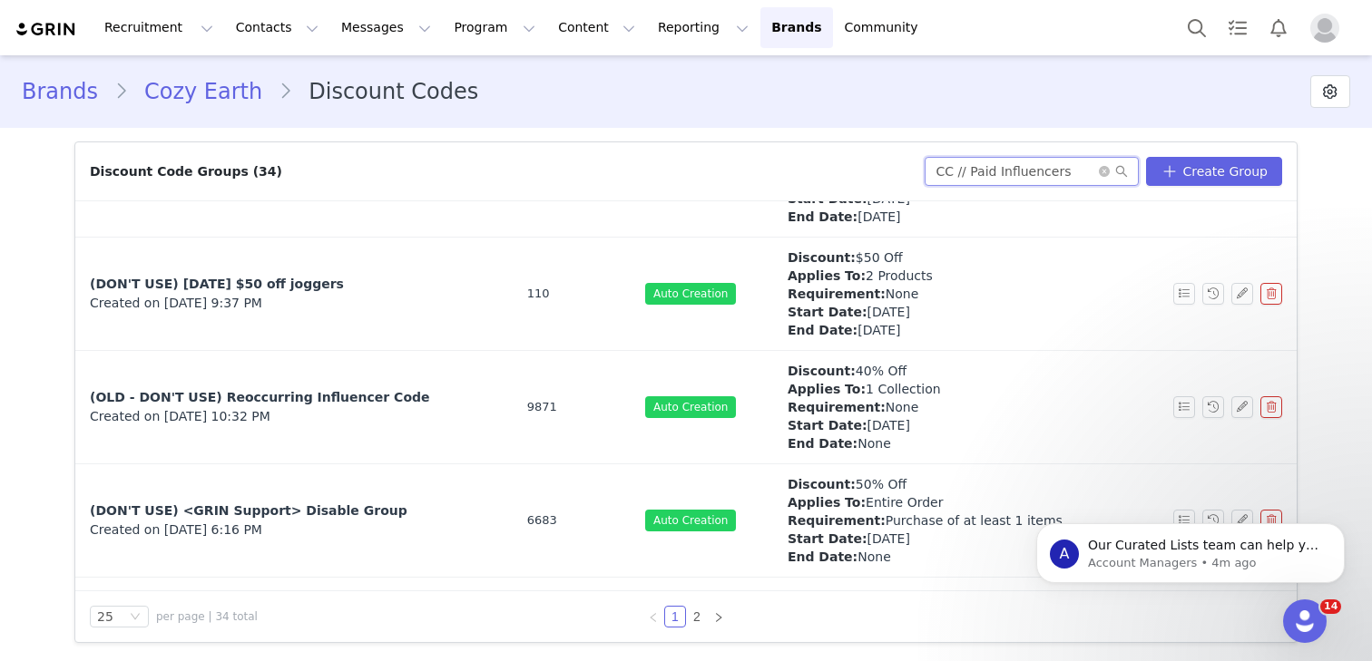
scroll to position [2484, 0]
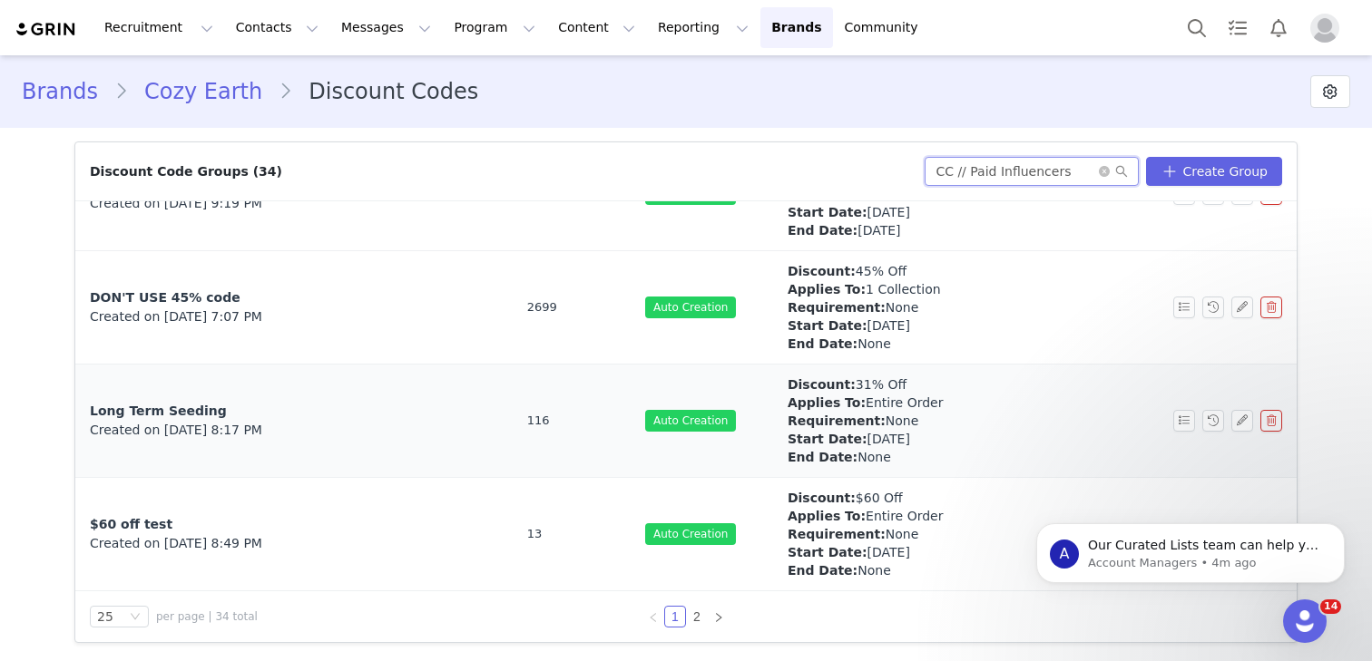
type input "CC // Paid Influencers"
click at [1049, 175] on input "CC // Paid Influencers" at bounding box center [1031, 171] width 214 height 29
click at [1049, 174] on input "CC // Paid Influencers" at bounding box center [1031, 171] width 214 height 29
click at [693, 613] on link "2" at bounding box center [697, 617] width 20 height 20
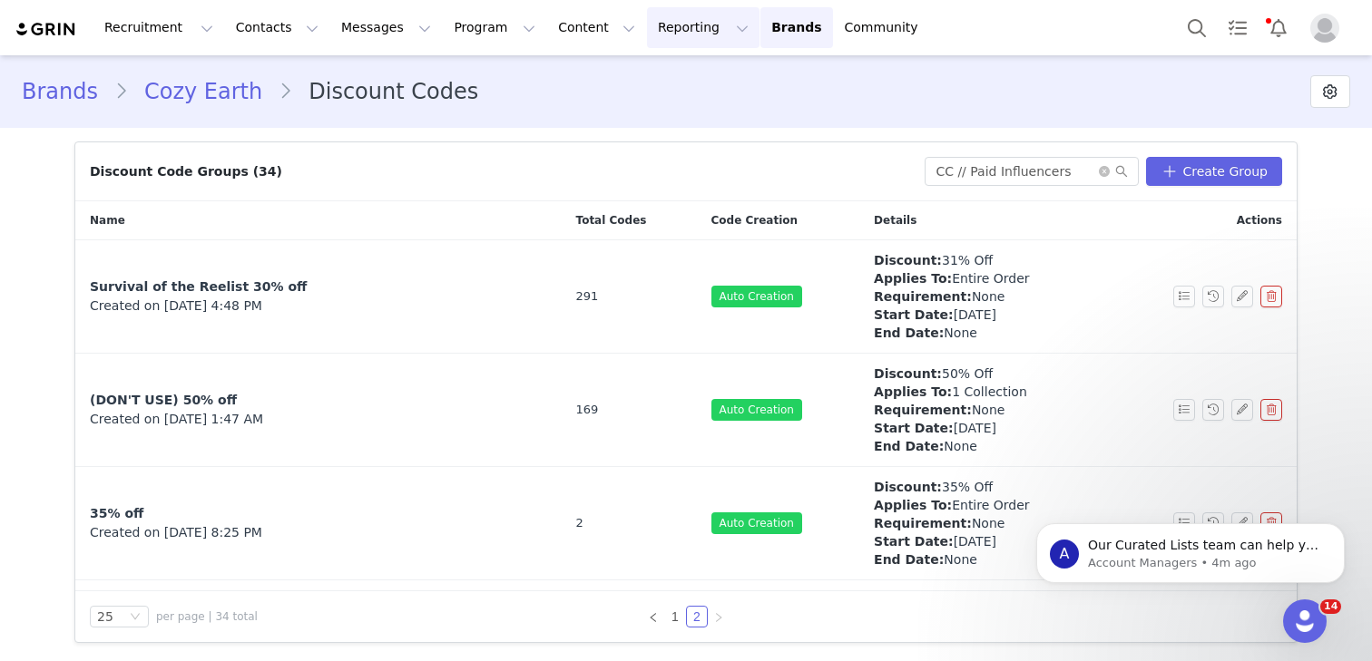
scroll to position [571, 0]
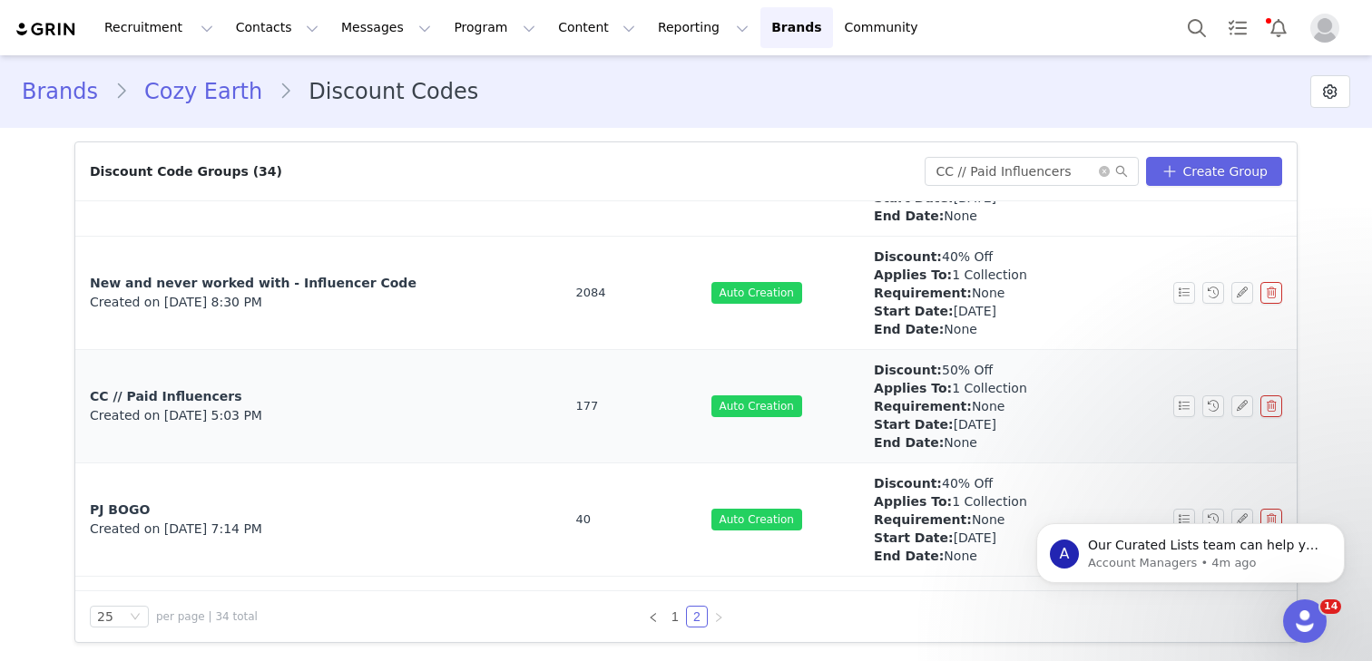
click at [172, 396] on span "CC // Paid Influencers" at bounding box center [166, 396] width 152 height 15
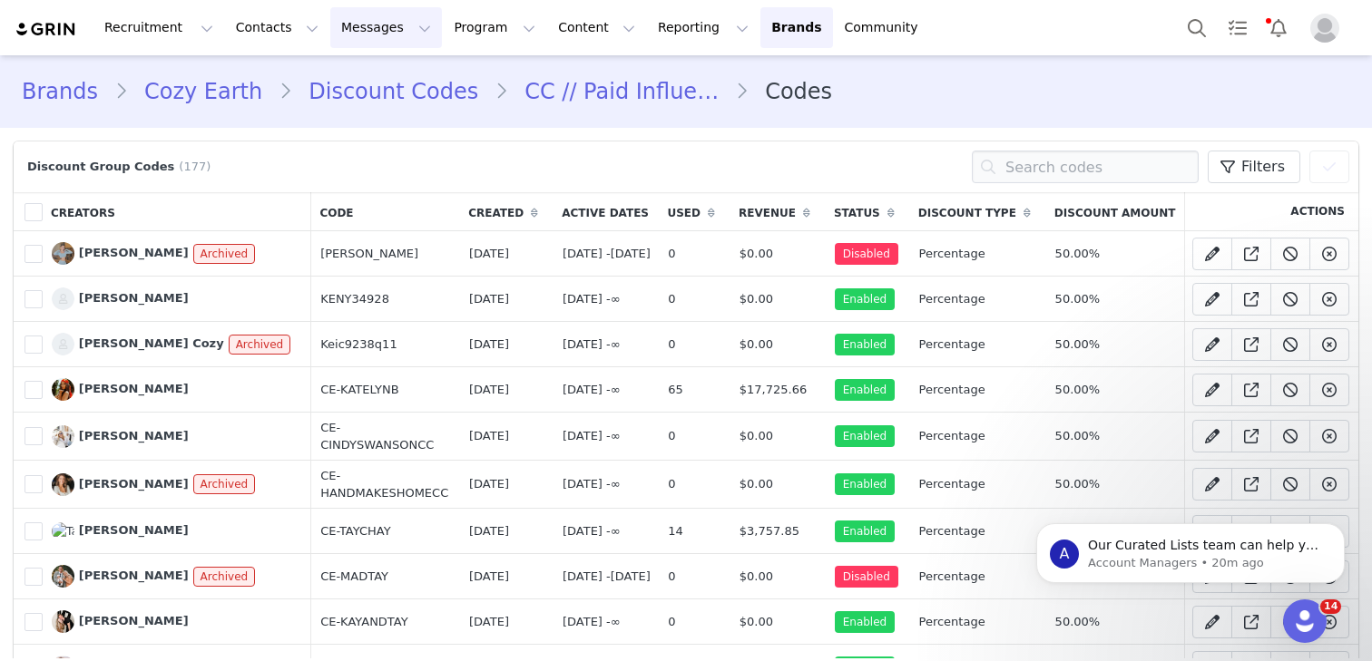
click at [348, 24] on button "Messages Messages" at bounding box center [386, 27] width 112 height 41
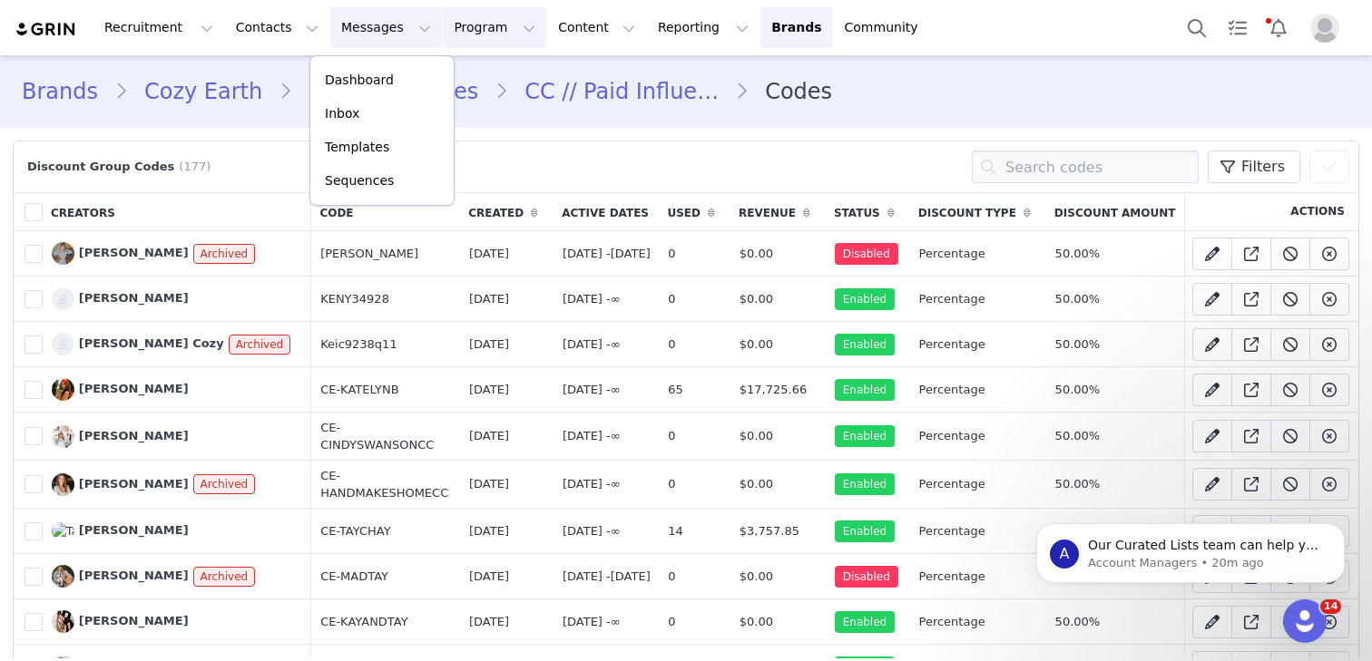
click at [466, 35] on button "Program Program" at bounding box center [494, 27] width 103 height 41
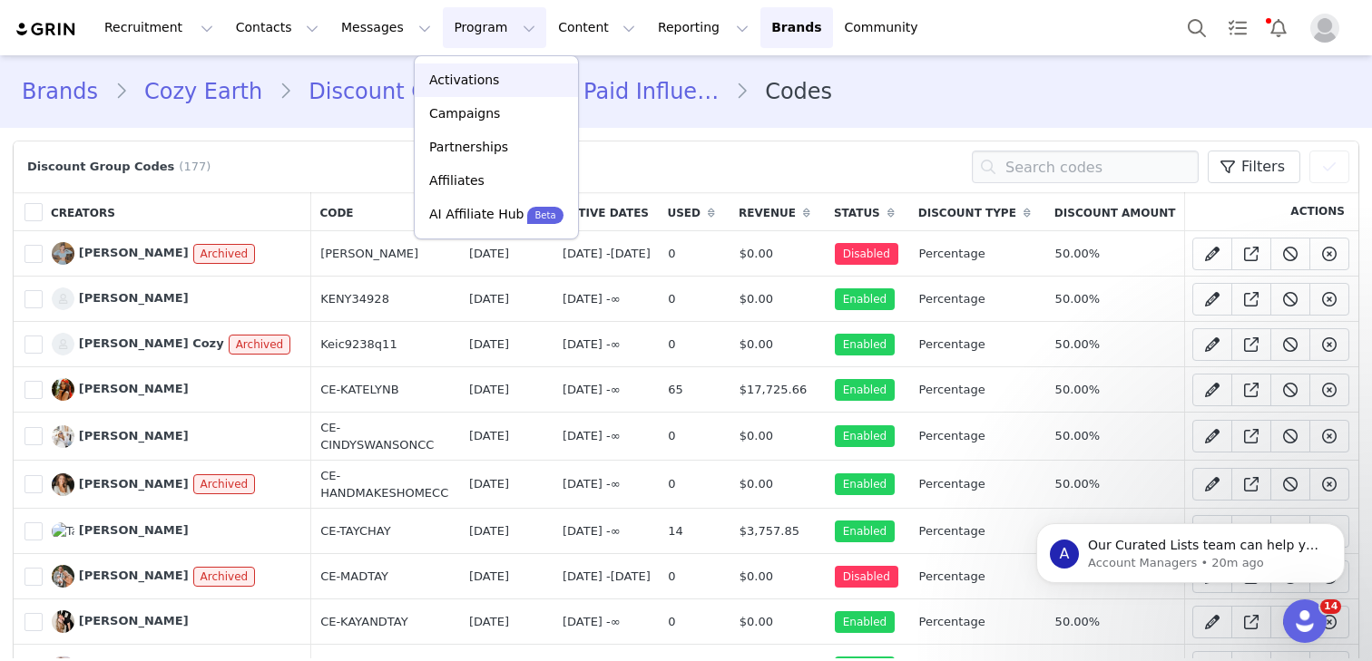
click at [483, 83] on p "Activations" at bounding box center [464, 80] width 70 height 19
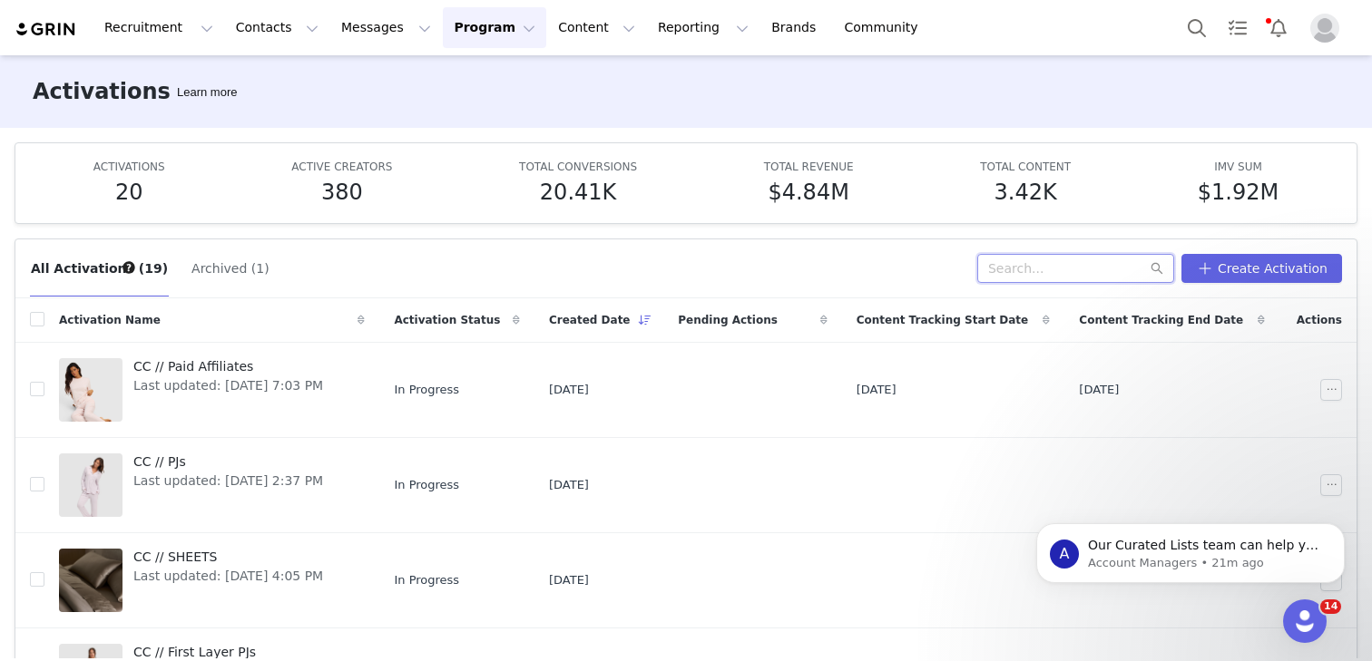
click at [1060, 267] on input "text" at bounding box center [1075, 268] width 197 height 29
paste input "CC // Q3 Paid (July - Sept) 2025"
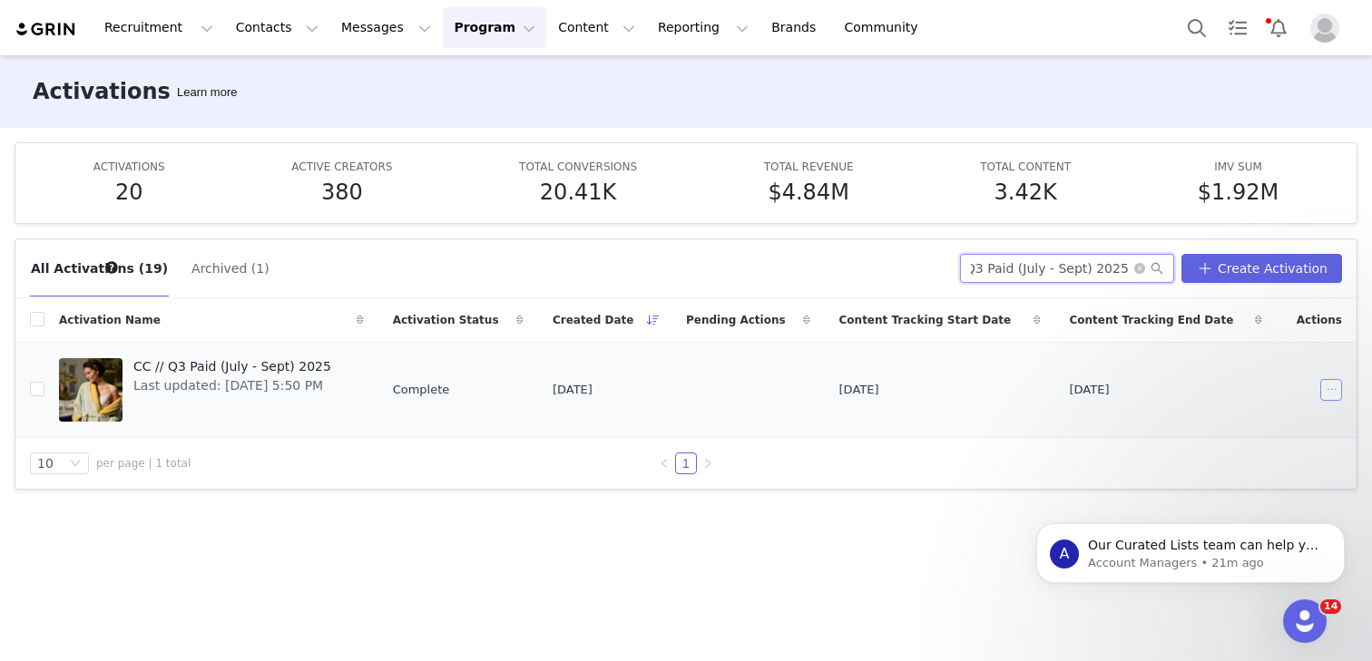
type input "CC // Q3 Paid (July - Sept) 2025"
click at [1325, 387] on button "button" at bounding box center [1331, 390] width 22 height 22
click at [287, 386] on span "Last updated: [DATE] 5:50 PM" at bounding box center [232, 385] width 198 height 19
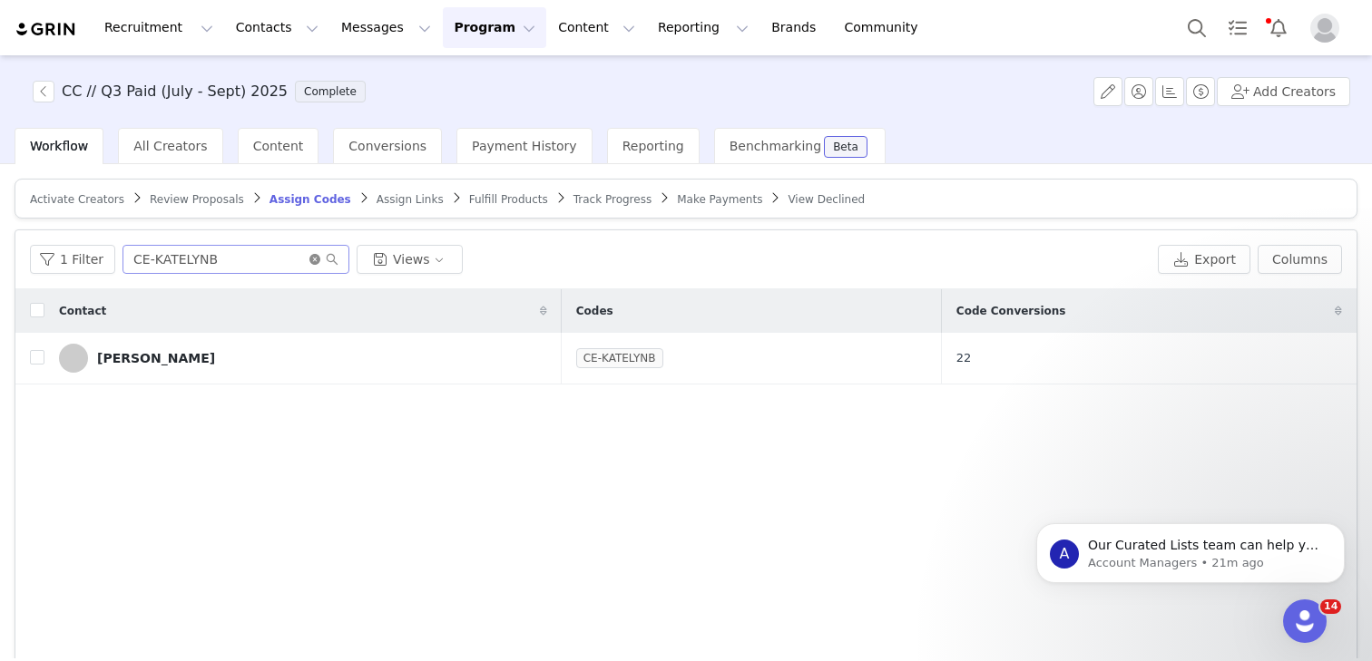
click at [309, 257] on icon "icon: close-circle" at bounding box center [314, 259] width 11 height 11
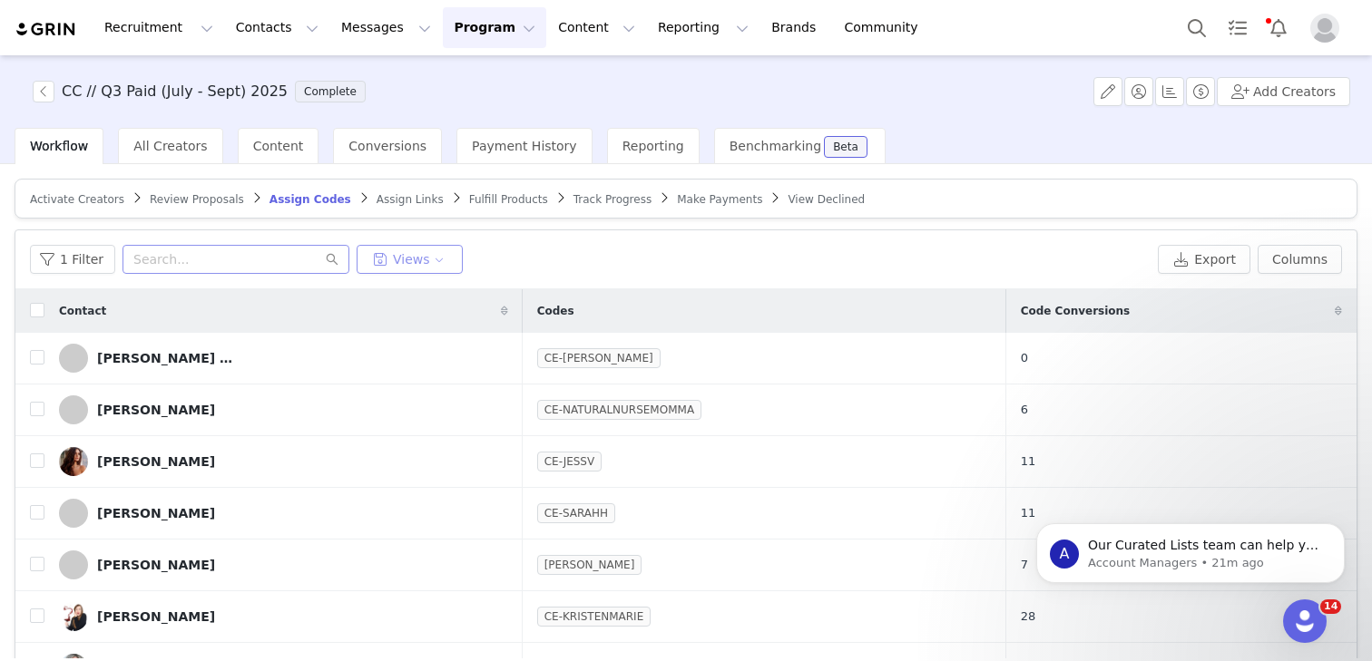
click at [378, 256] on button "Views" at bounding box center [410, 259] width 106 height 29
click at [64, 249] on button "1 Filter" at bounding box center [72, 259] width 85 height 29
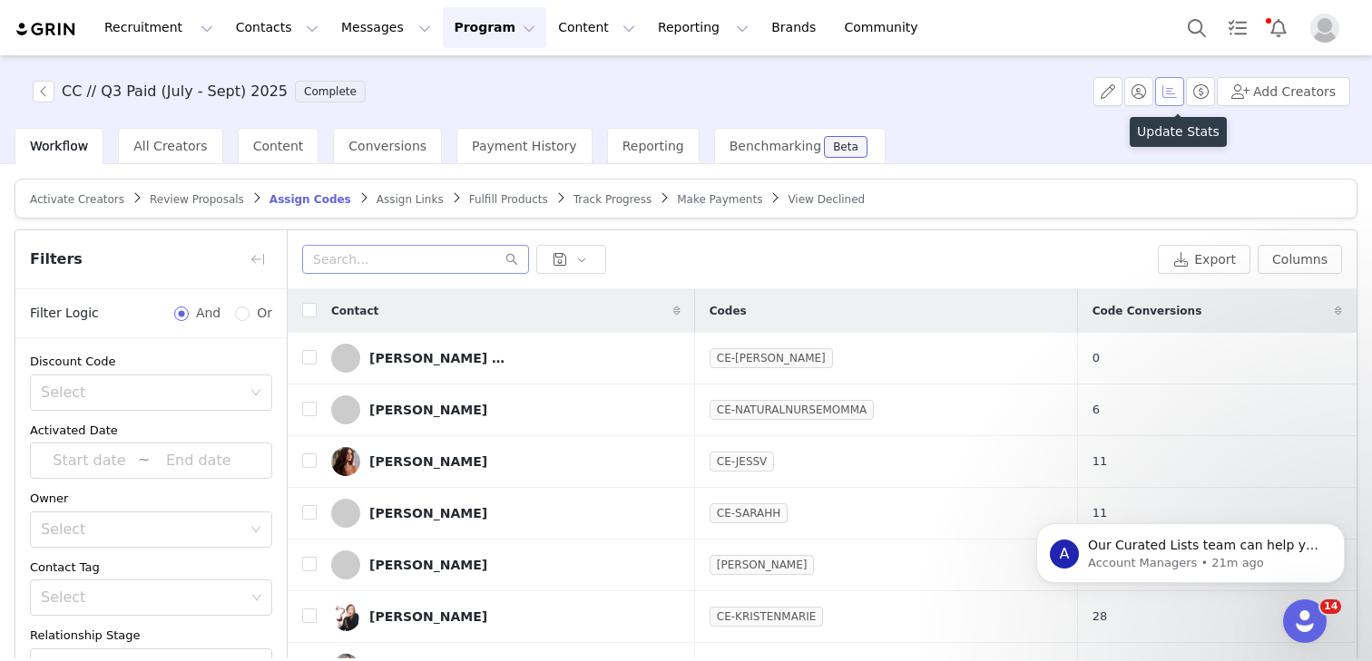
click at [1184, 94] on button "button" at bounding box center [1169, 91] width 29 height 29
click at [636, 147] on span "Reporting" at bounding box center [653, 146] width 62 height 15
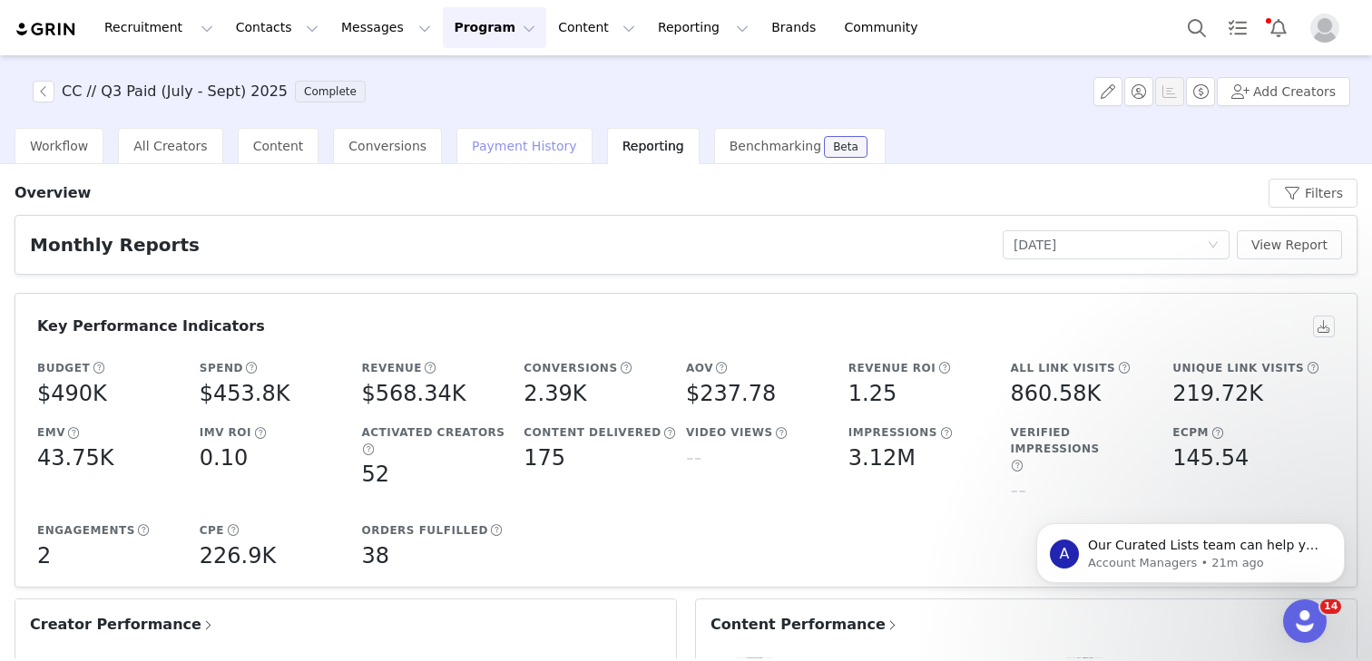
click at [496, 161] on div "Payment History" at bounding box center [524, 146] width 136 height 36
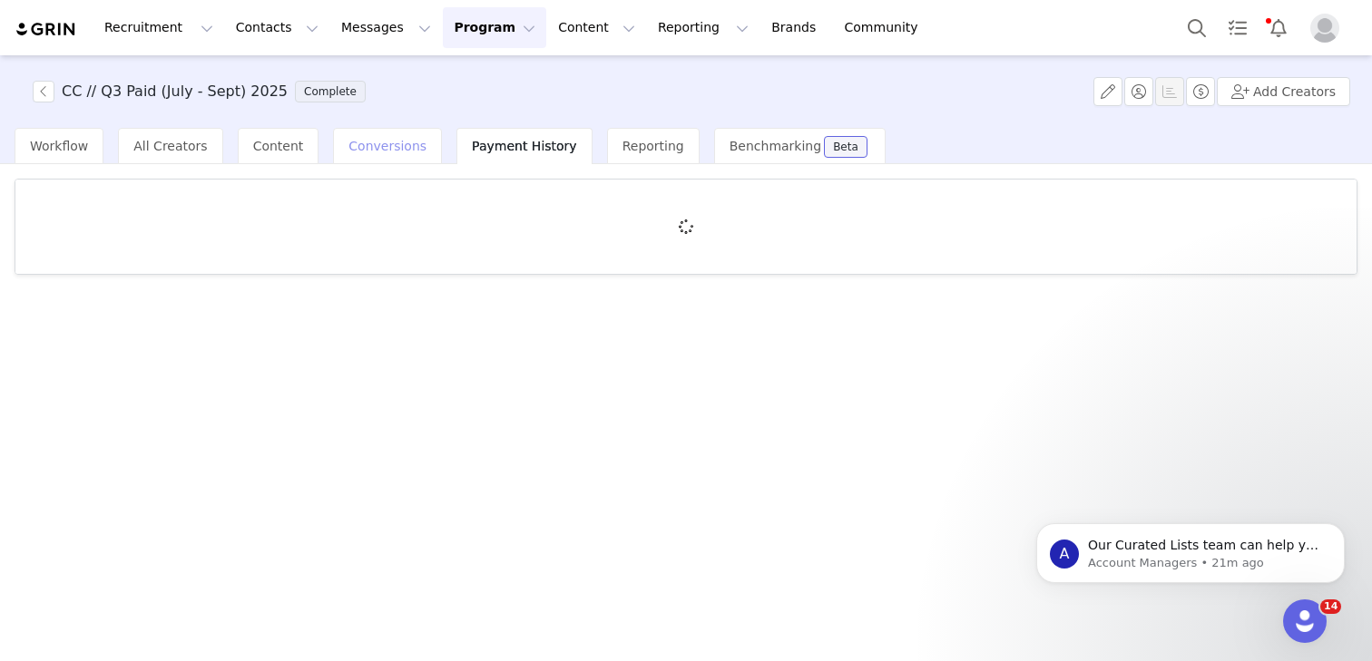
click at [370, 142] on span "Conversions" at bounding box center [387, 146] width 78 height 15
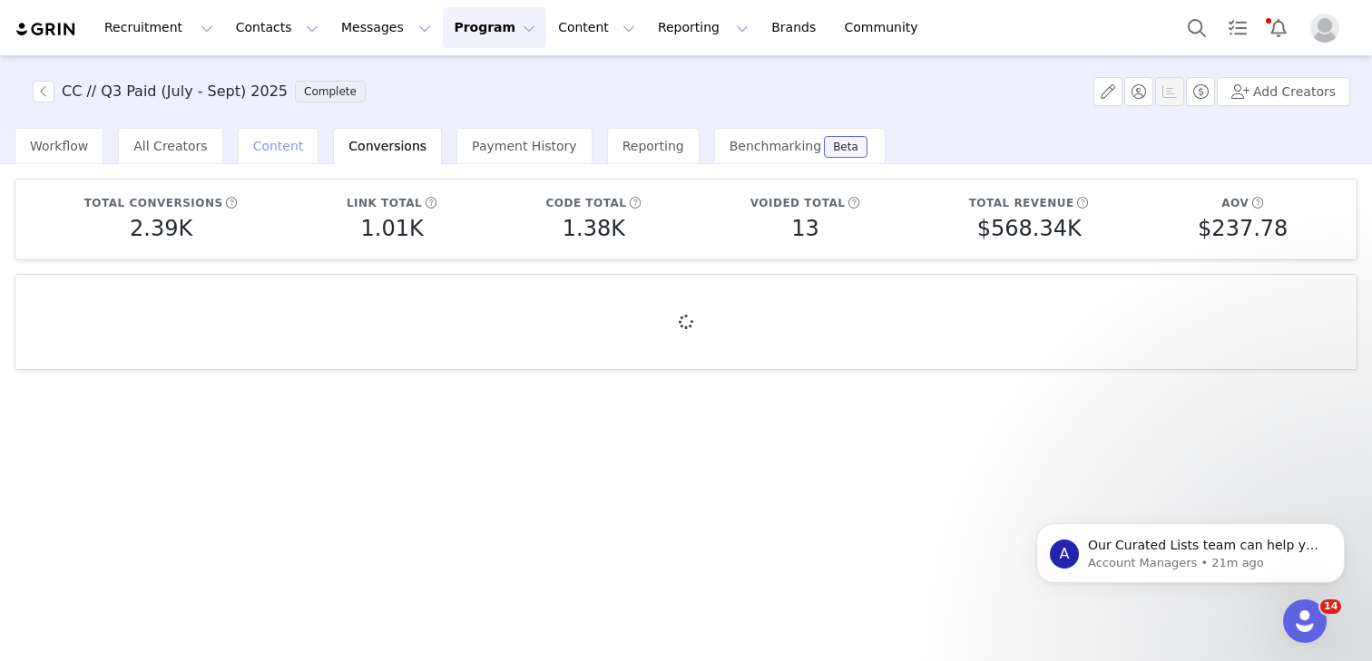
click at [258, 147] on span "Content" at bounding box center [278, 146] width 51 height 15
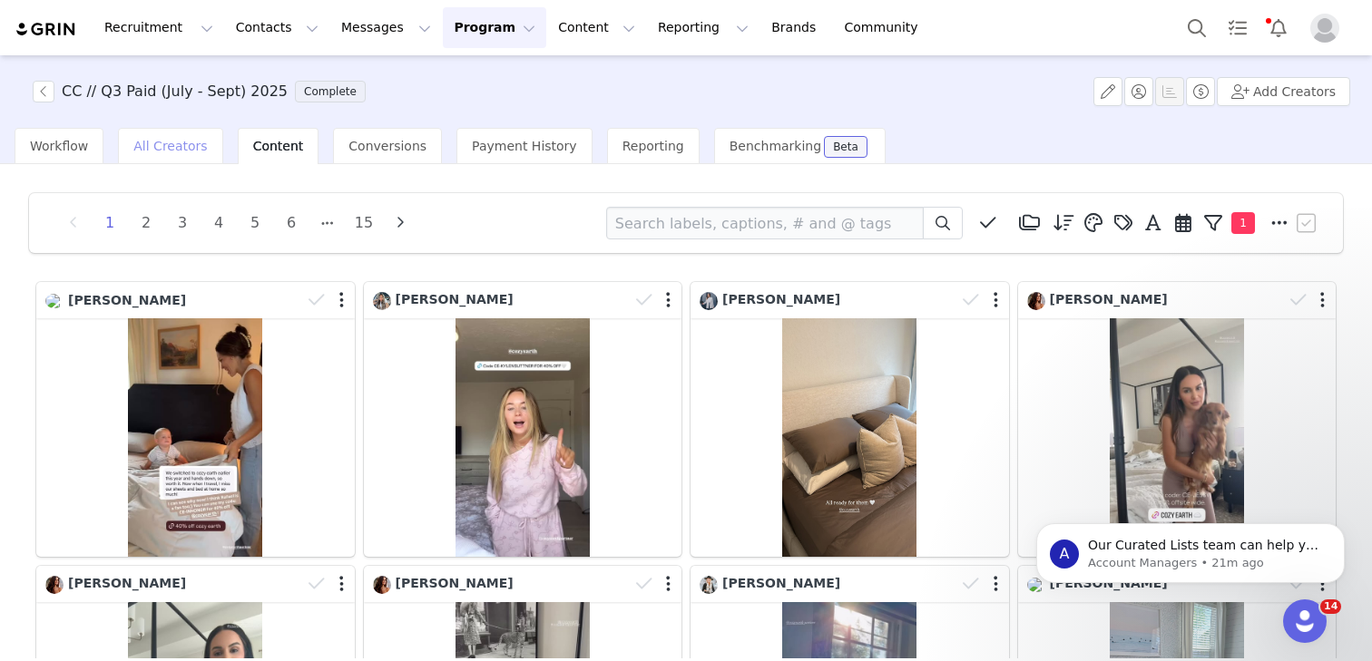
click at [181, 144] on span "All Creators" at bounding box center [169, 146] width 73 height 15
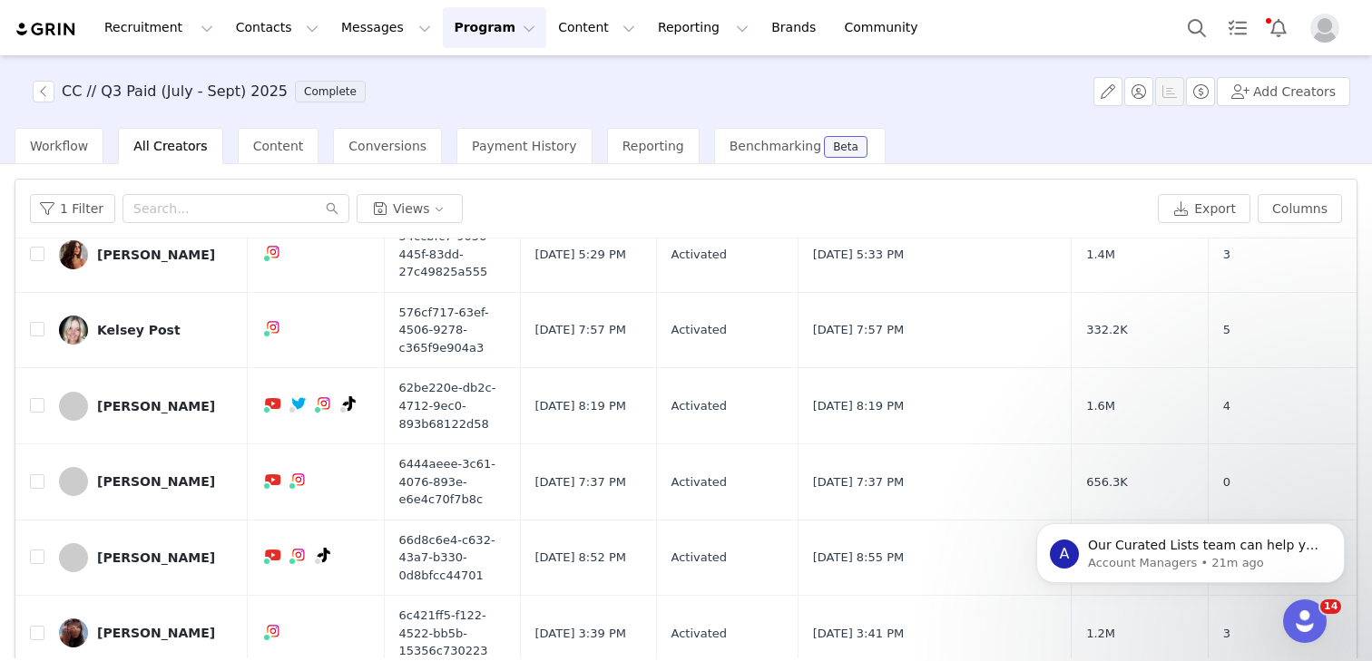
scroll to position [79, 0]
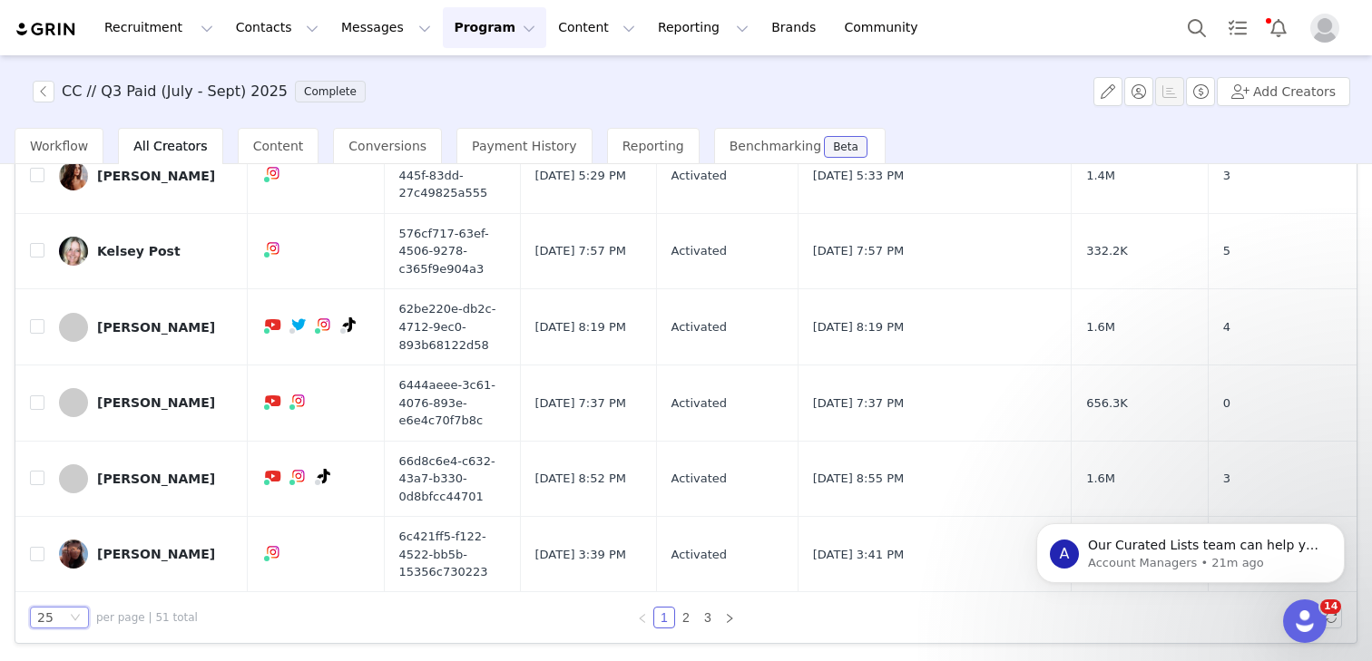
click at [75, 613] on icon "icon: down" at bounding box center [75, 617] width 11 height 11
click at [1337, 532] on icon "Dismiss notification" at bounding box center [1339, 528] width 10 height 10
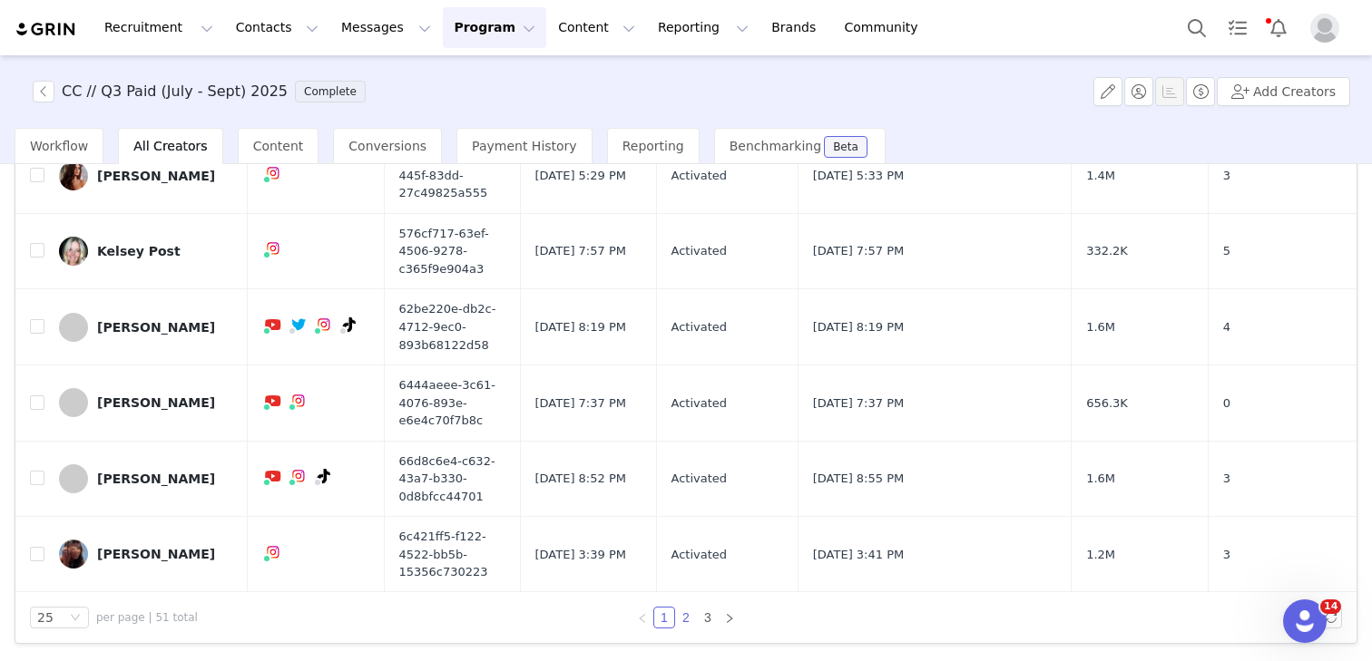
click at [682, 620] on link "2" at bounding box center [686, 618] width 20 height 20
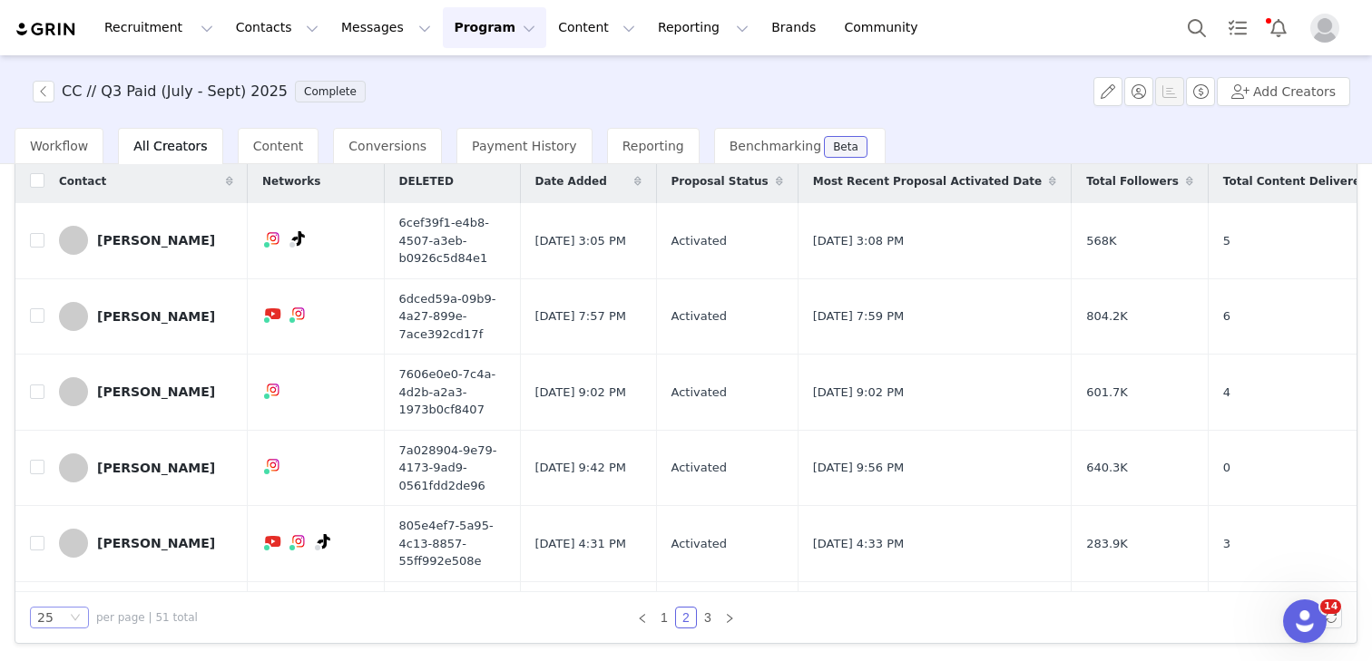
click at [64, 626] on div "25" at bounding box center [51, 618] width 29 height 20
click at [66, 590] on li "100" at bounding box center [59, 585] width 59 height 29
